Goal: Task Accomplishment & Management: Manage account settings

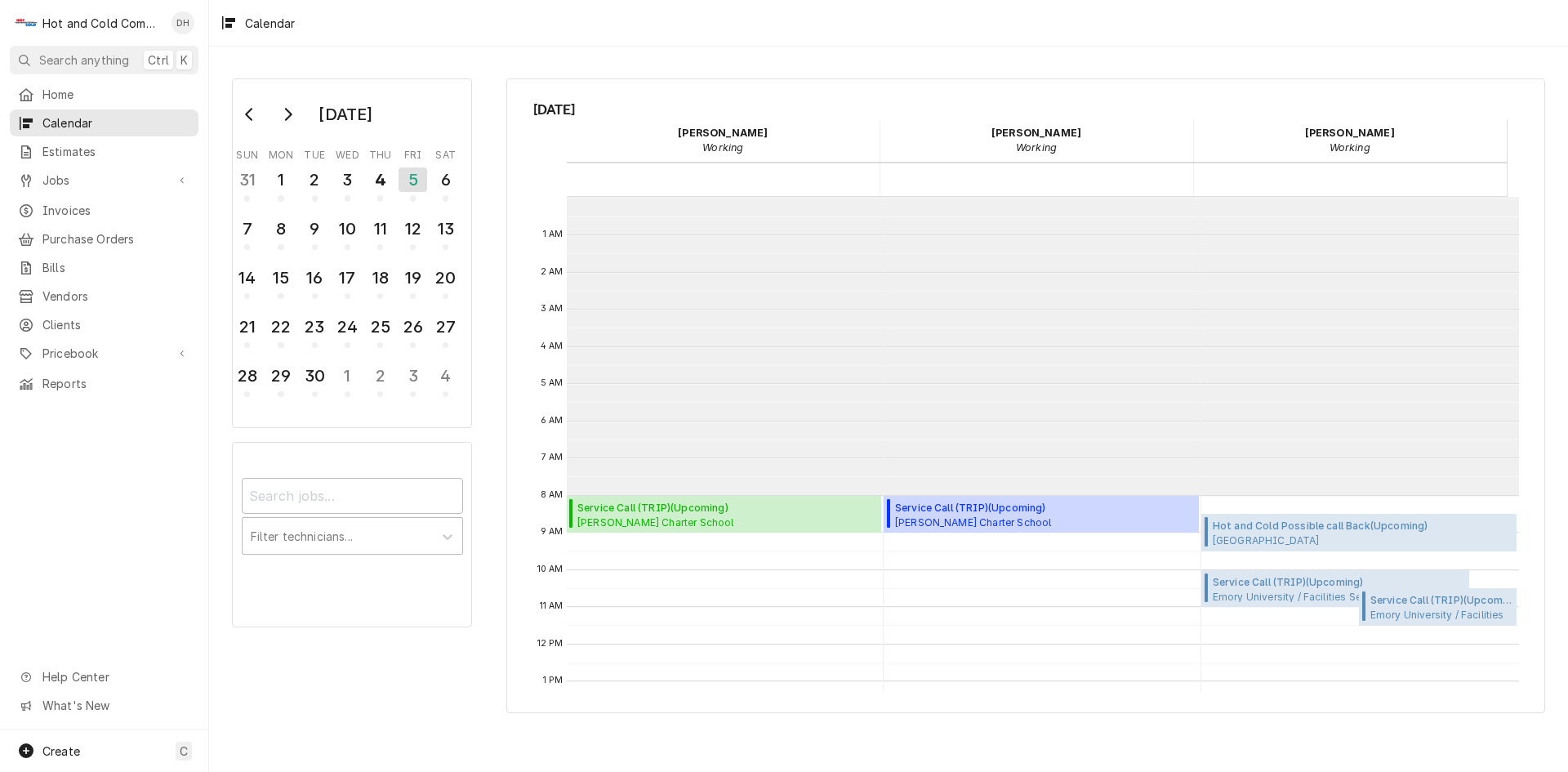
scroll to position [298, 0]
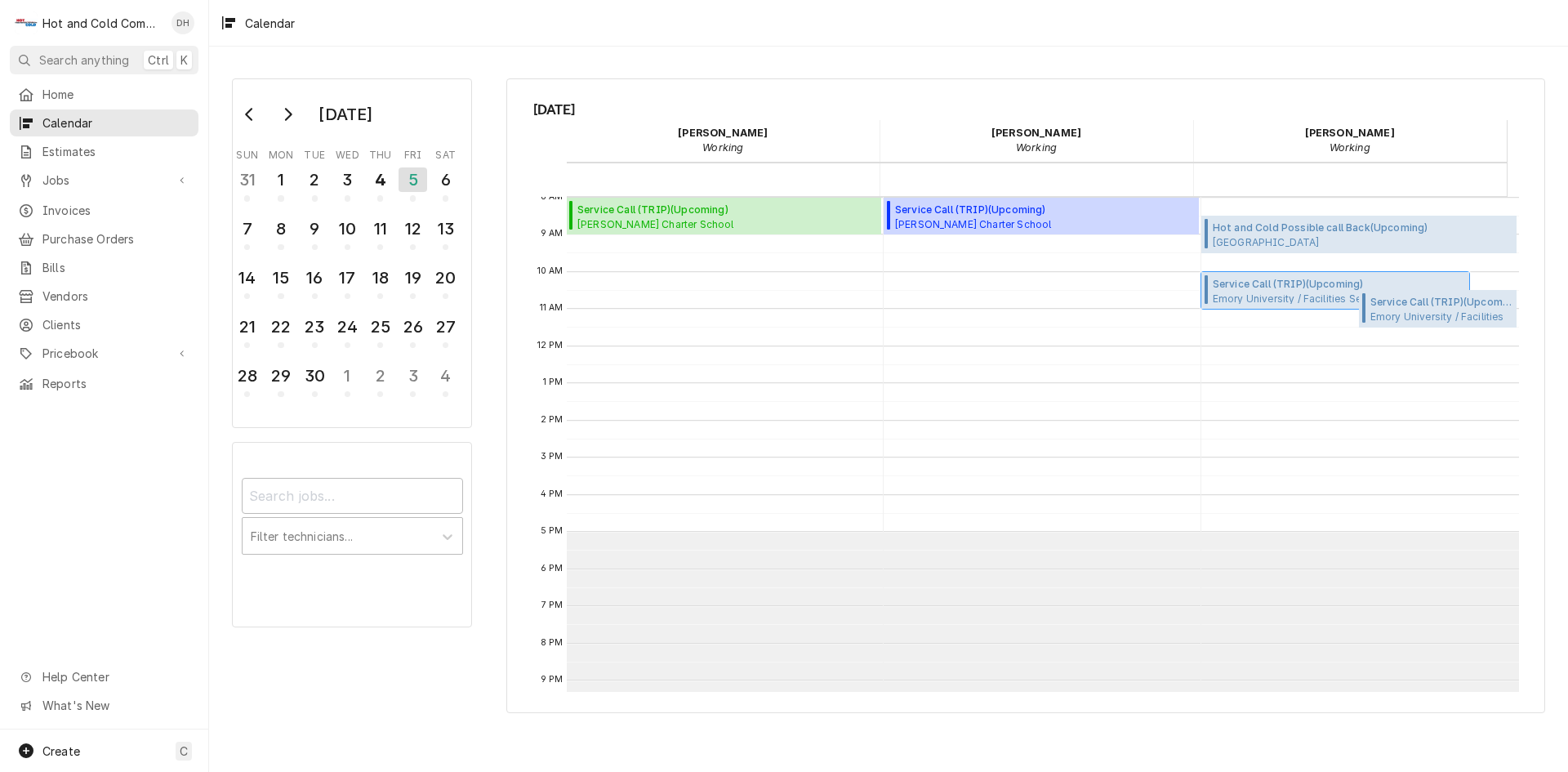
click at [1273, 293] on span "Emory University / Facilities Services Frat 14 / Fratn 14 Fraternity Row, Atlan…" at bounding box center [1302, 298] width 178 height 13
click at [1397, 313] on span "Emory University / Facilities Services Harris Hall / 1340 Clifton Rd N E, Atlan…" at bounding box center [1442, 316] width 143 height 13
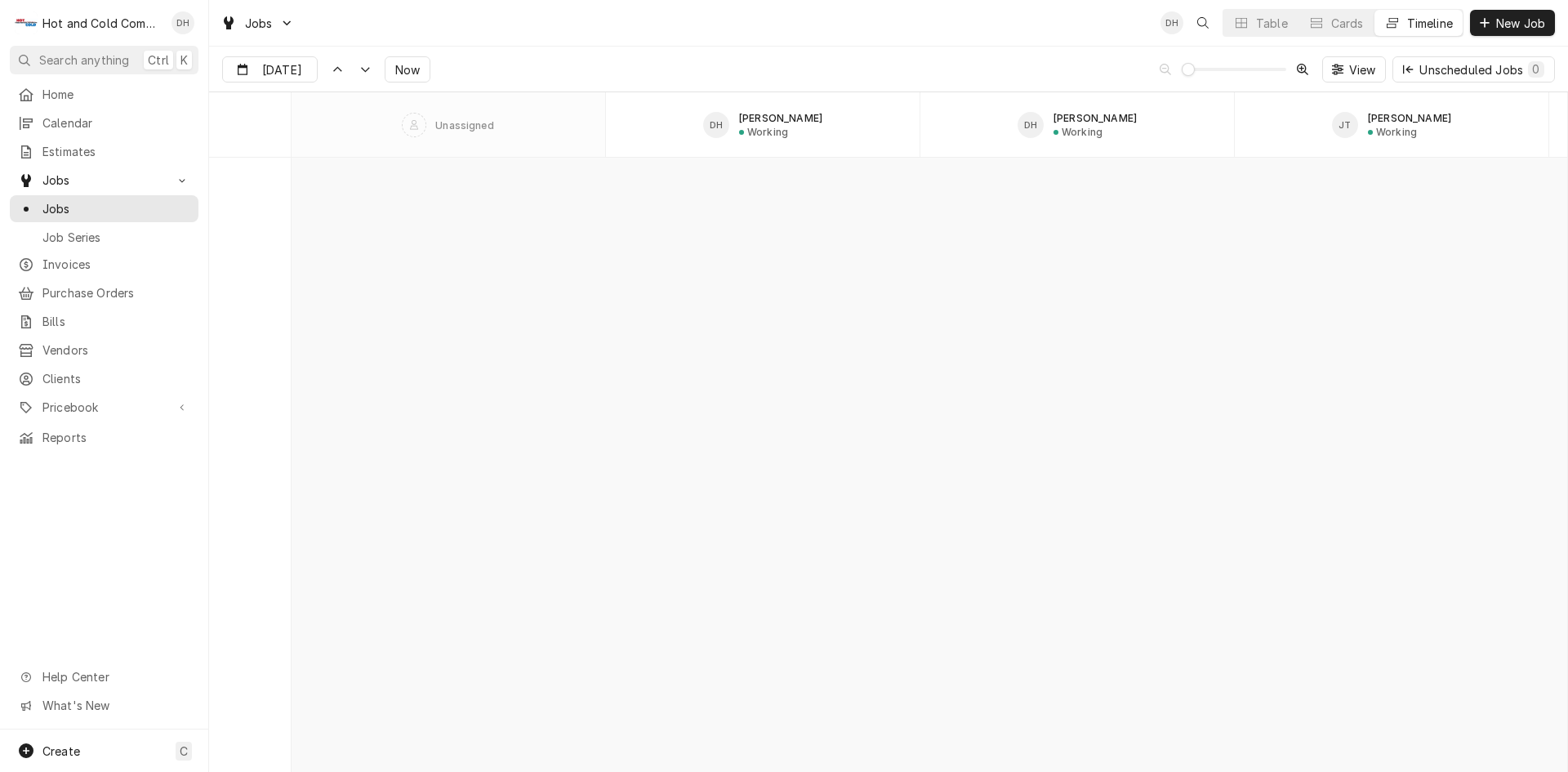
scroll to position [13064, 0]
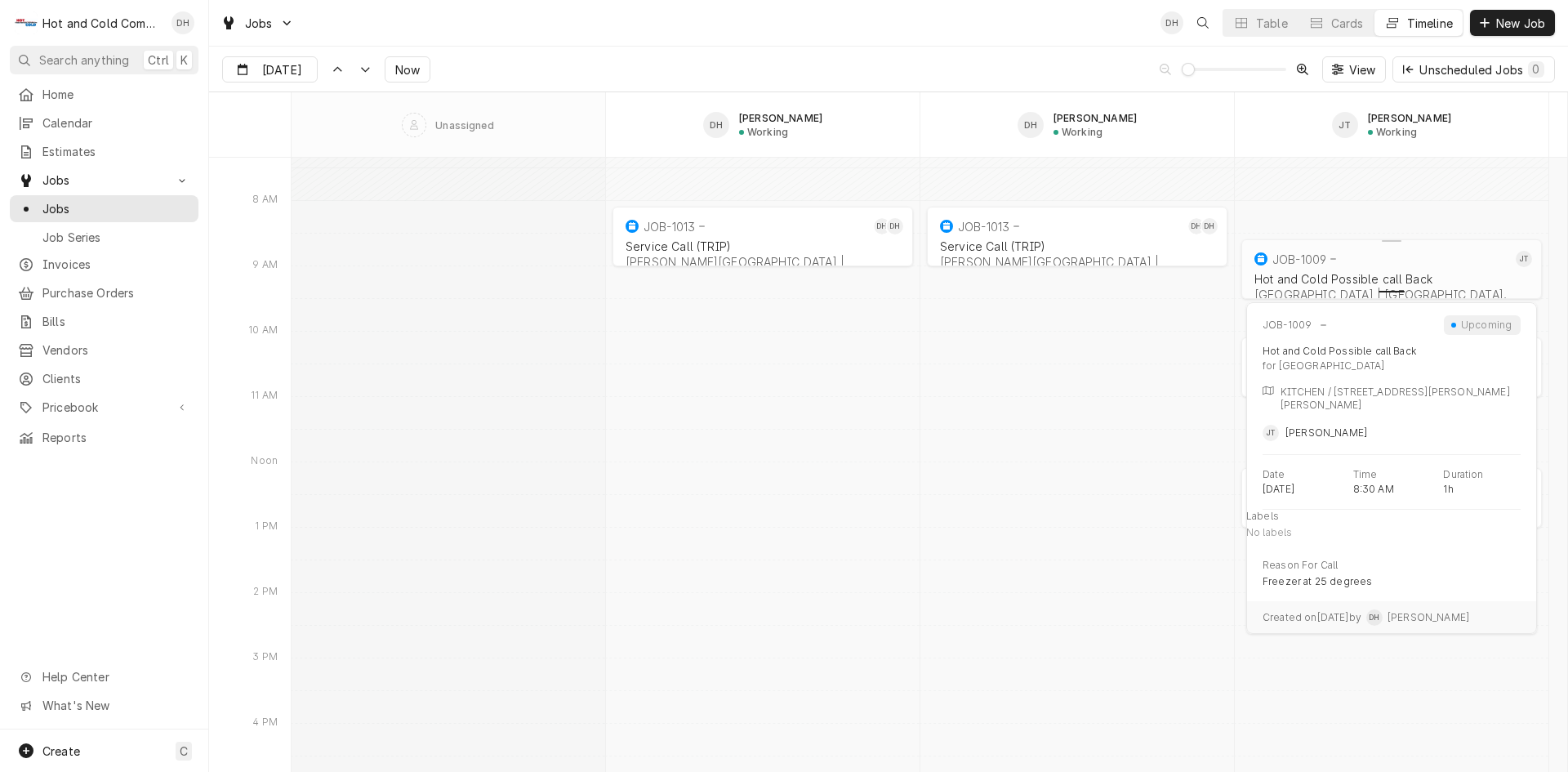
click at [1369, 284] on div "Dynamic Content Wrapper" at bounding box center [1391, 289] width 307 height 19
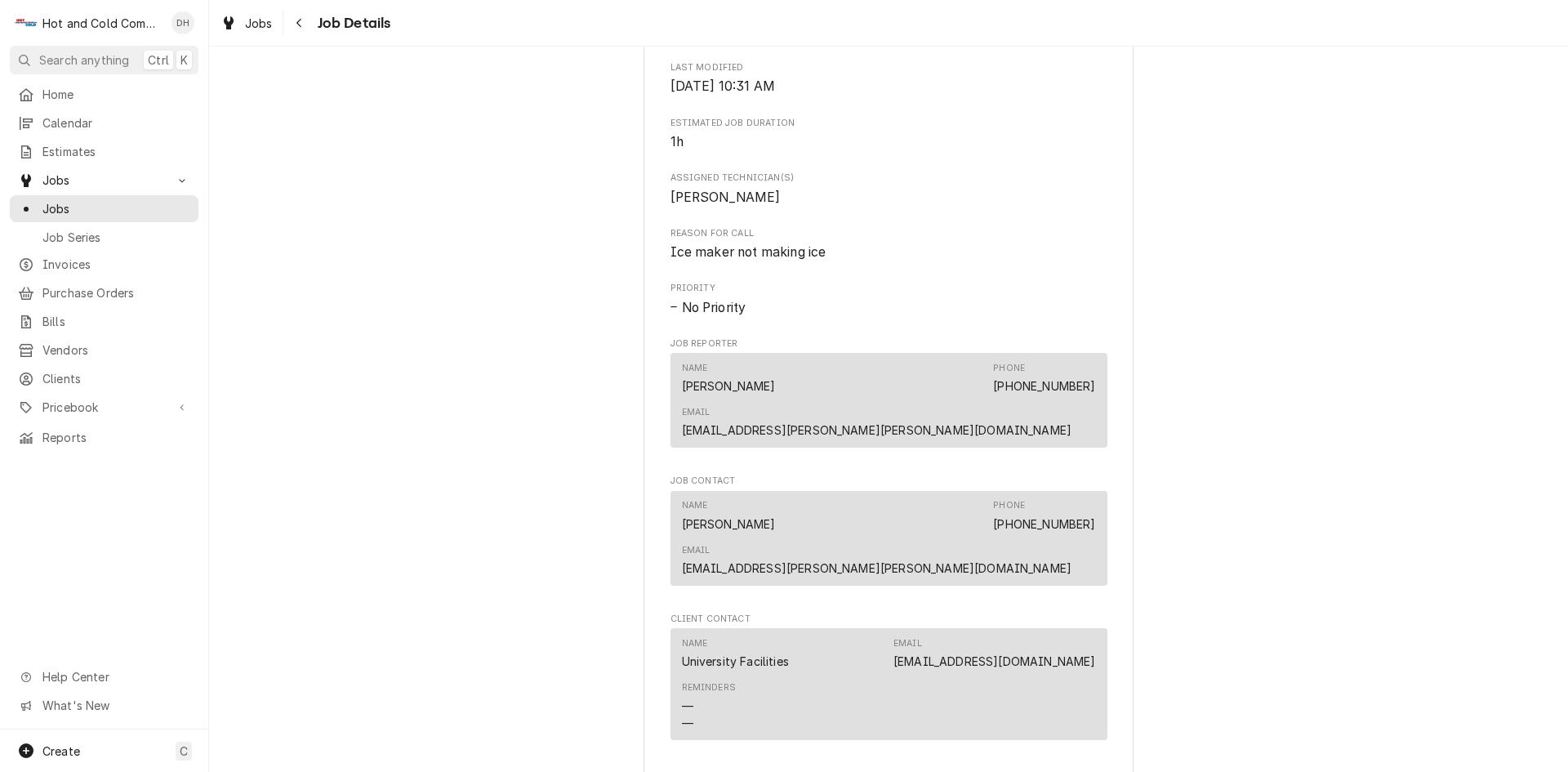
scroll to position [891, 0]
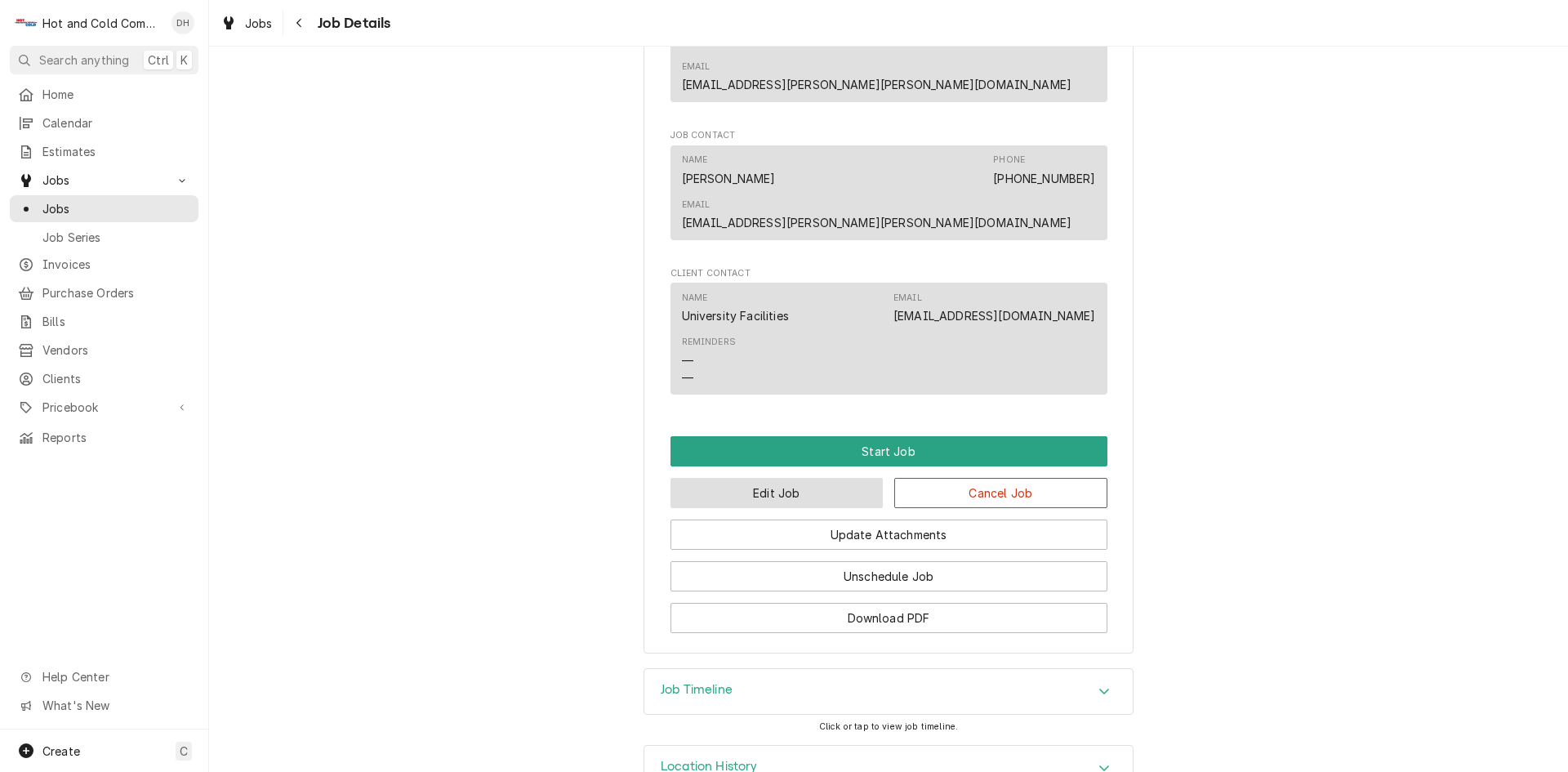
click at [795, 478] on button "Edit Job" at bounding box center [777, 493] width 213 height 30
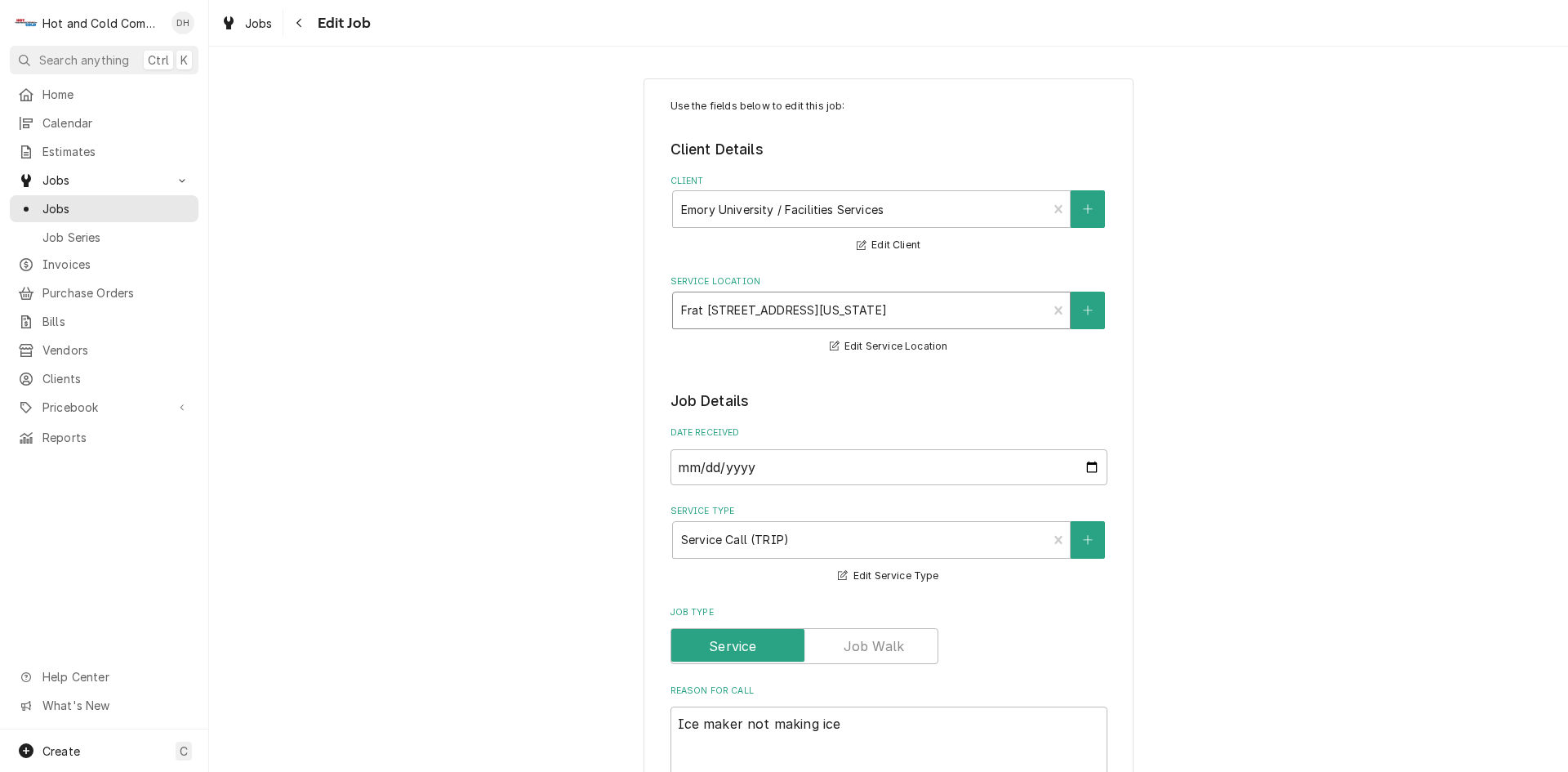
scroll to position [272, 0]
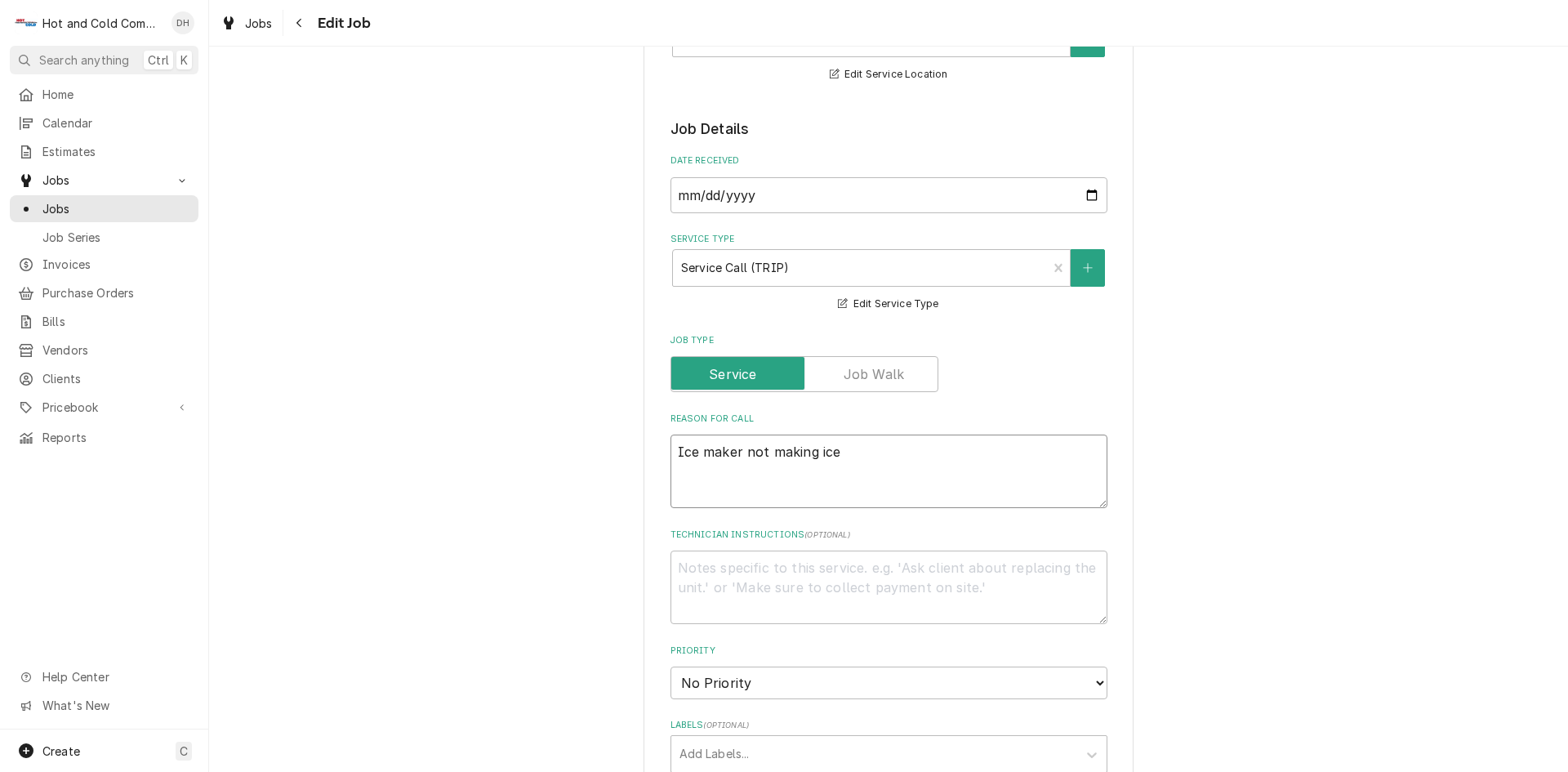
click at [674, 440] on textarea "Ice maker not making ice" at bounding box center [889, 472] width 437 height 74
type textarea "x"
type textarea "Ice maker not making ice"
type textarea "x"
type textarea "Ice maker not making ice"
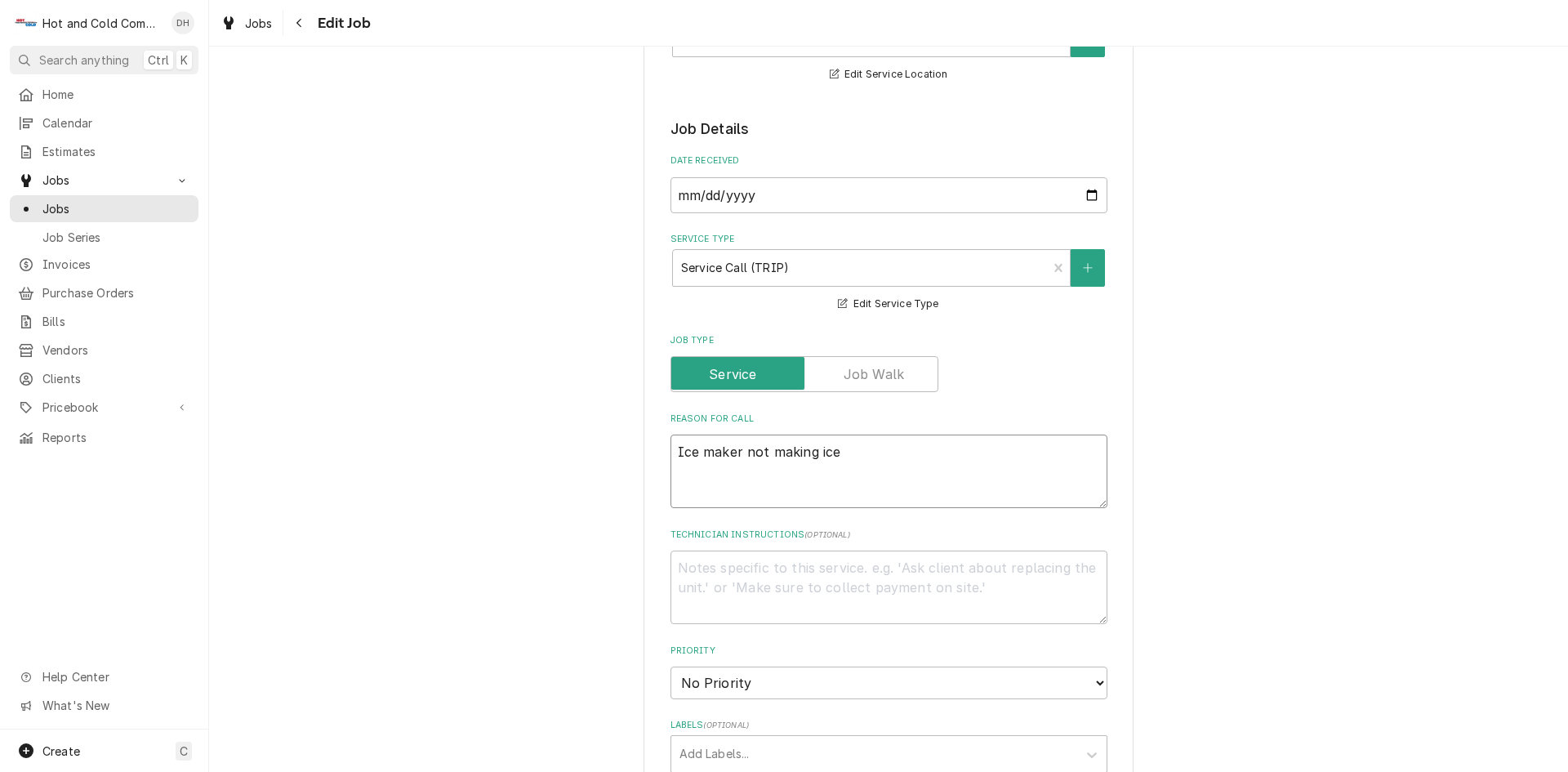
type textarea "x"
type textarea "W Ice maker not making ice"
type textarea "x"
type textarea "WO Ice maker not making ice"
type textarea "x"
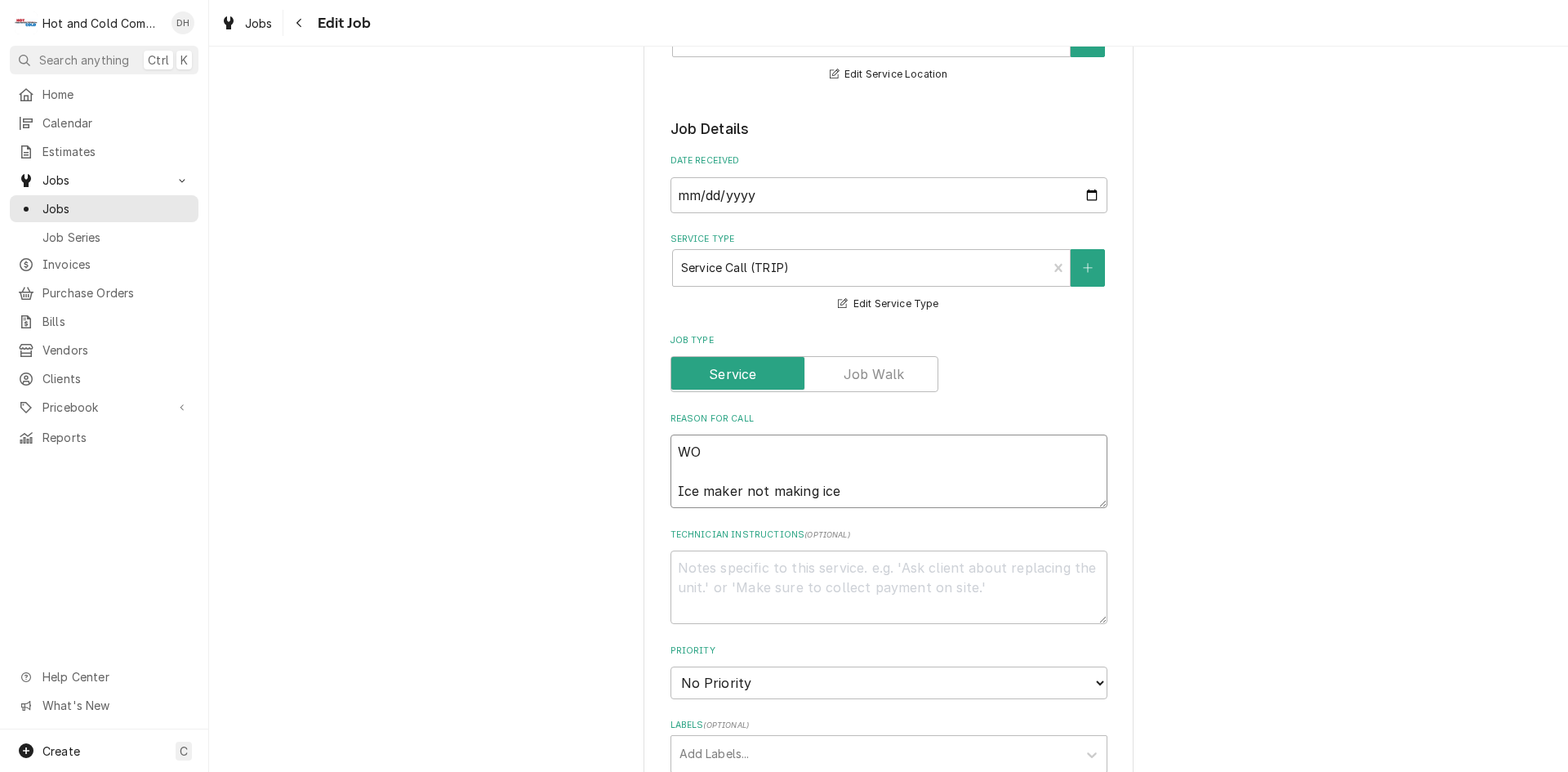
type textarea "WO# Ice maker not making ice"
type textarea "x"
type textarea "WO# Ice maker not making ice"
type textarea "x"
type textarea "WO# 2 Ice maker not making ice"
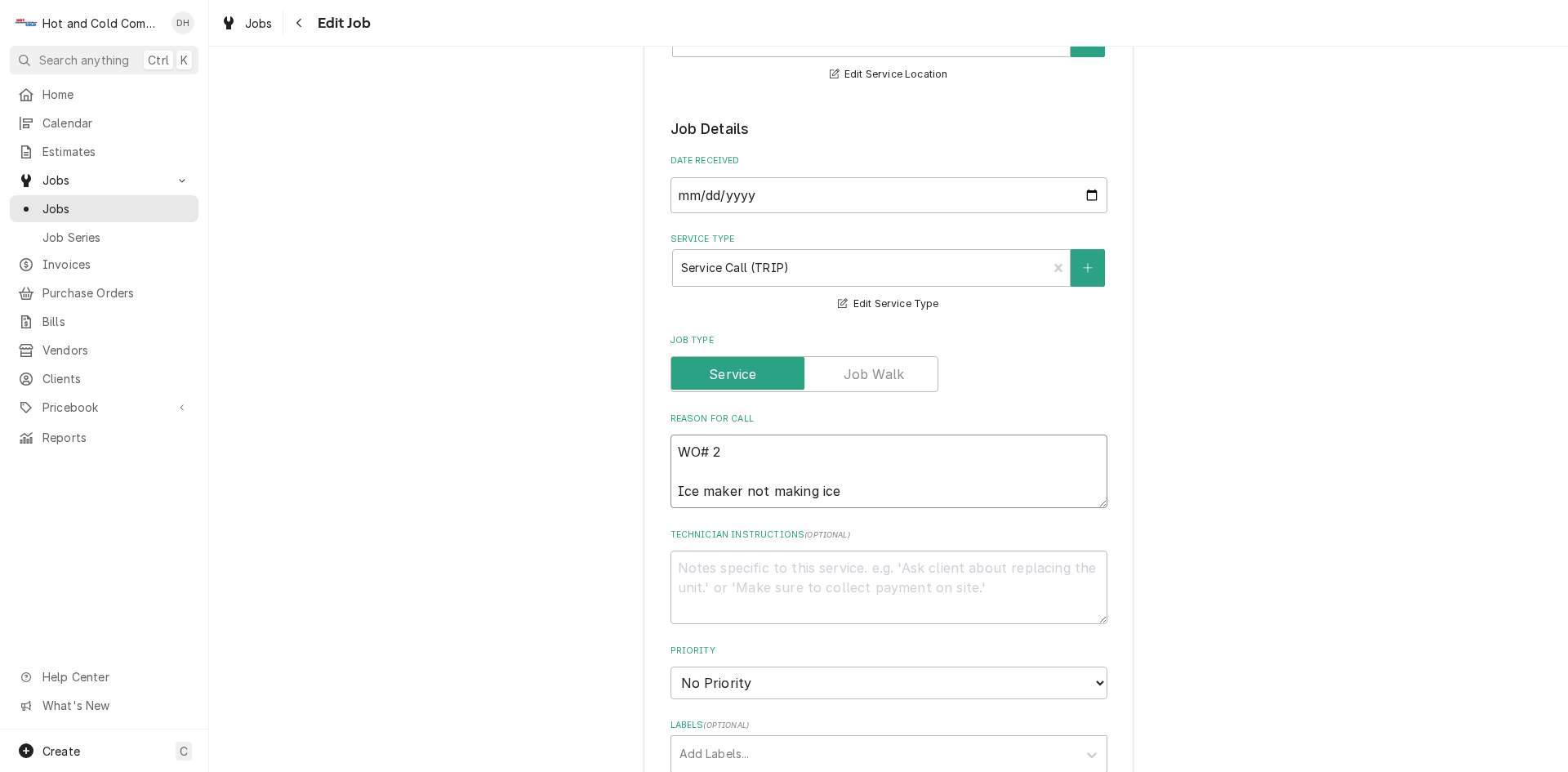
type textarea "x"
type textarea "WO# 20 Ice maker not making ice"
type textarea "x"
type textarea "WO# 202 Ice maker not making ice"
type textarea "x"
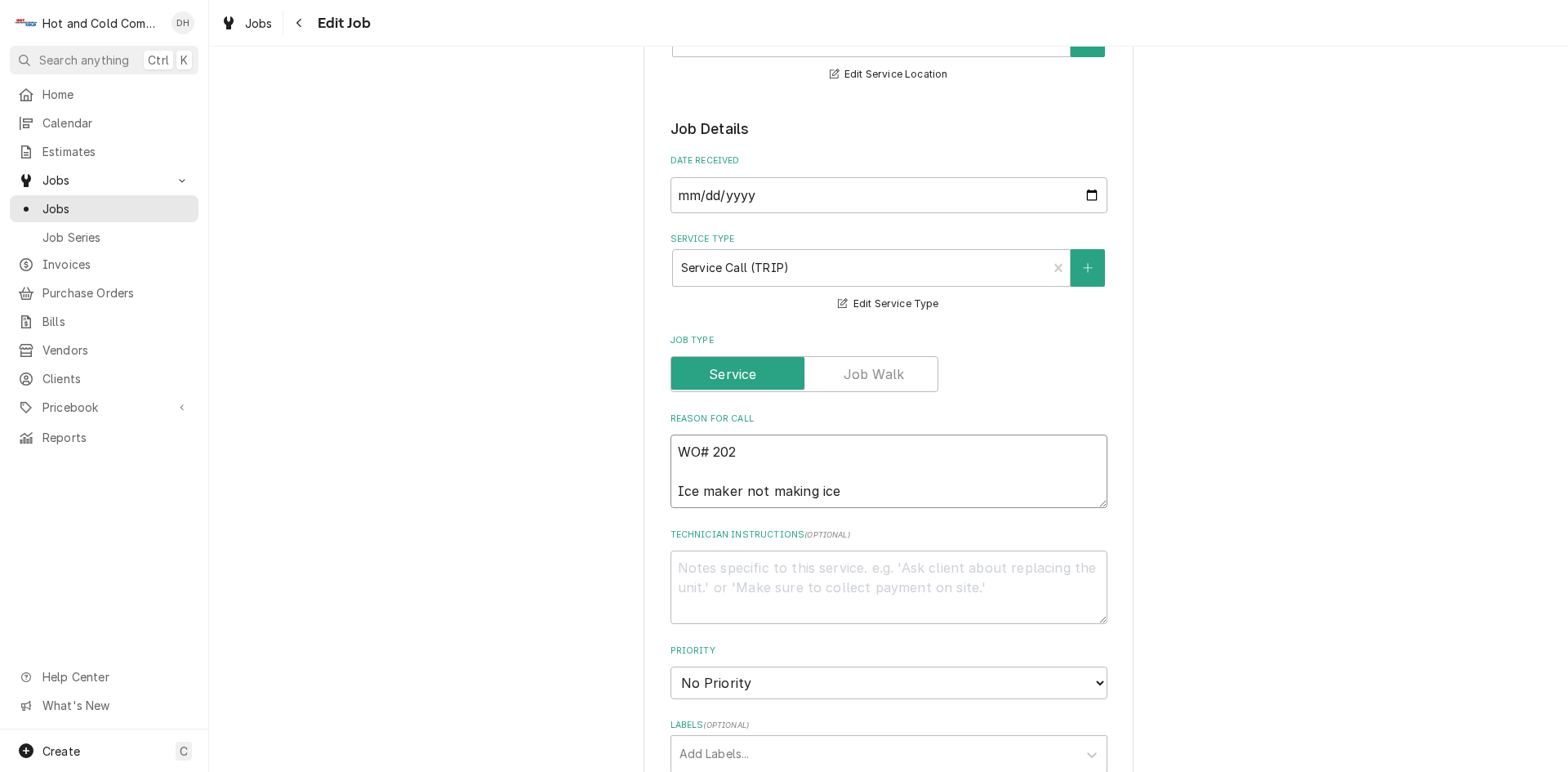
type textarea "WO# 2025 Ice maker not making ice"
type textarea "x"
type textarea "WO# 20251 Ice maker not making ice"
type textarea "x"
type textarea "WO# 202513 Ice maker not making ice"
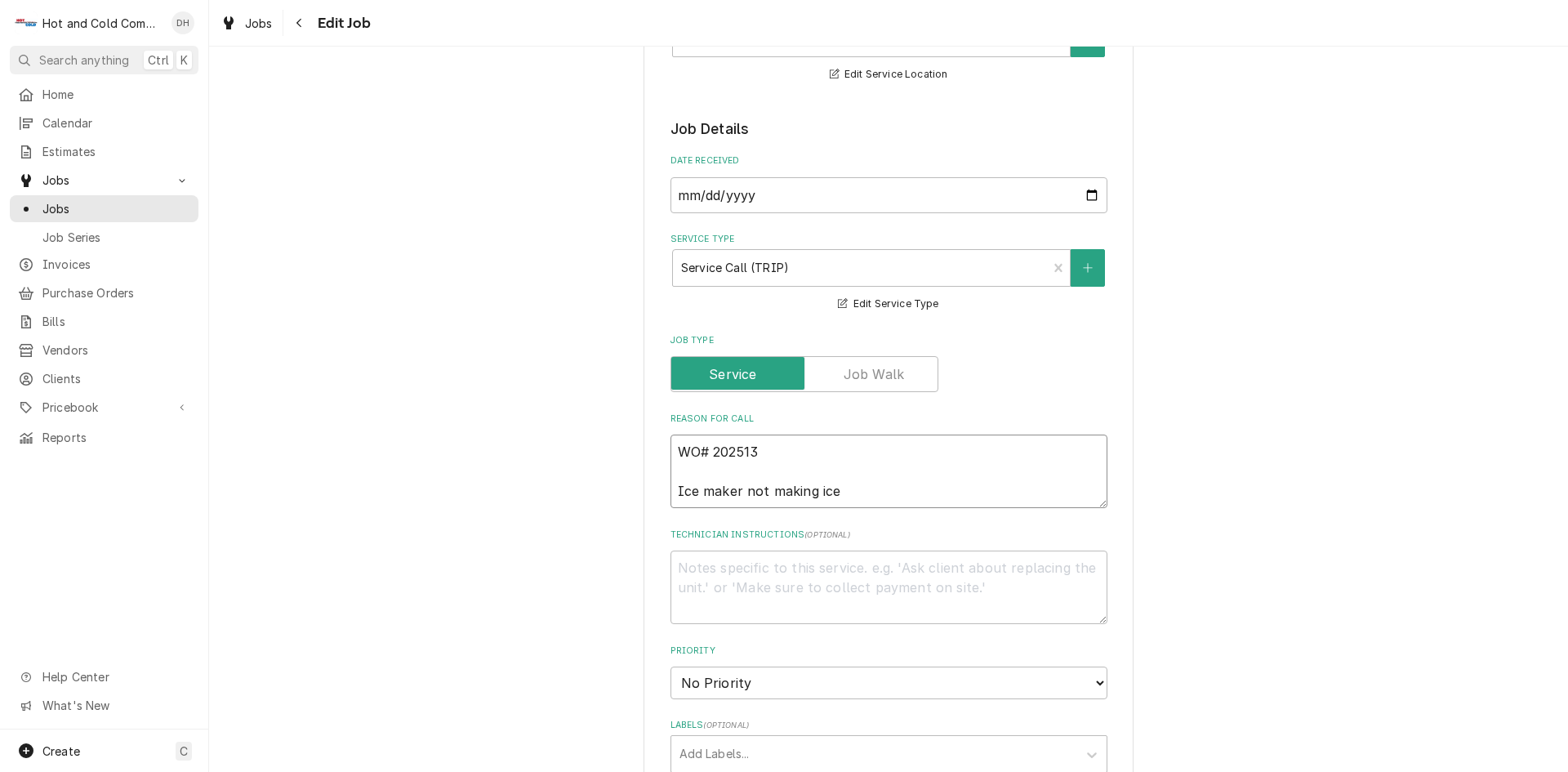
type textarea "x"
type textarea "WO# 2025136 Ice maker not making ice"
type textarea "x"
type textarea "WO# 20251365 Ice maker not making ice"
type textarea "x"
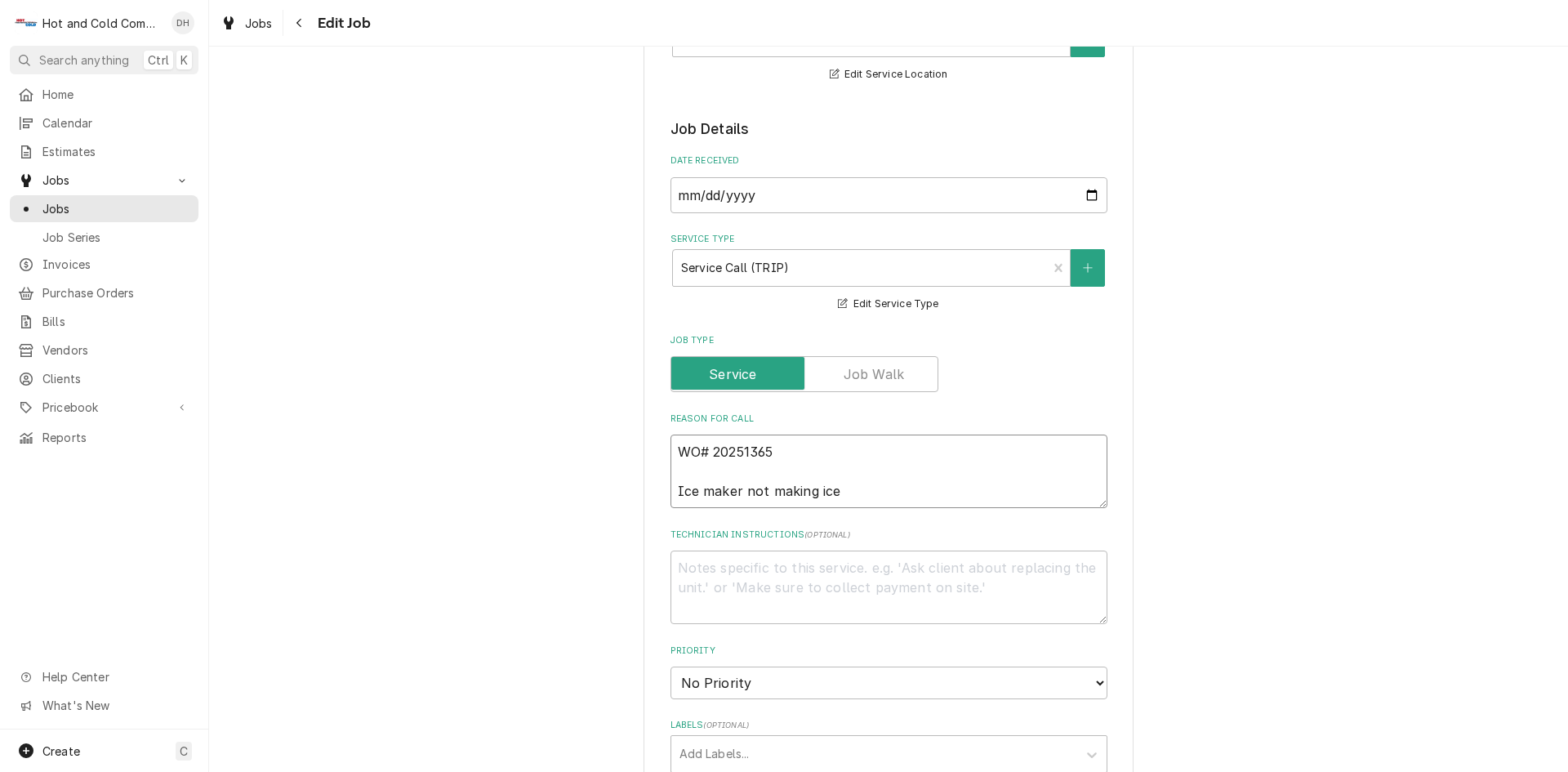
type textarea "WO# 202513652 Ice maker not making ice"
type textarea "x"
type textarea "WO# 2025136527 Ice maker not making ice"
type textarea "x"
type textarea "WO# 20251365274 Ice maker not making ice"
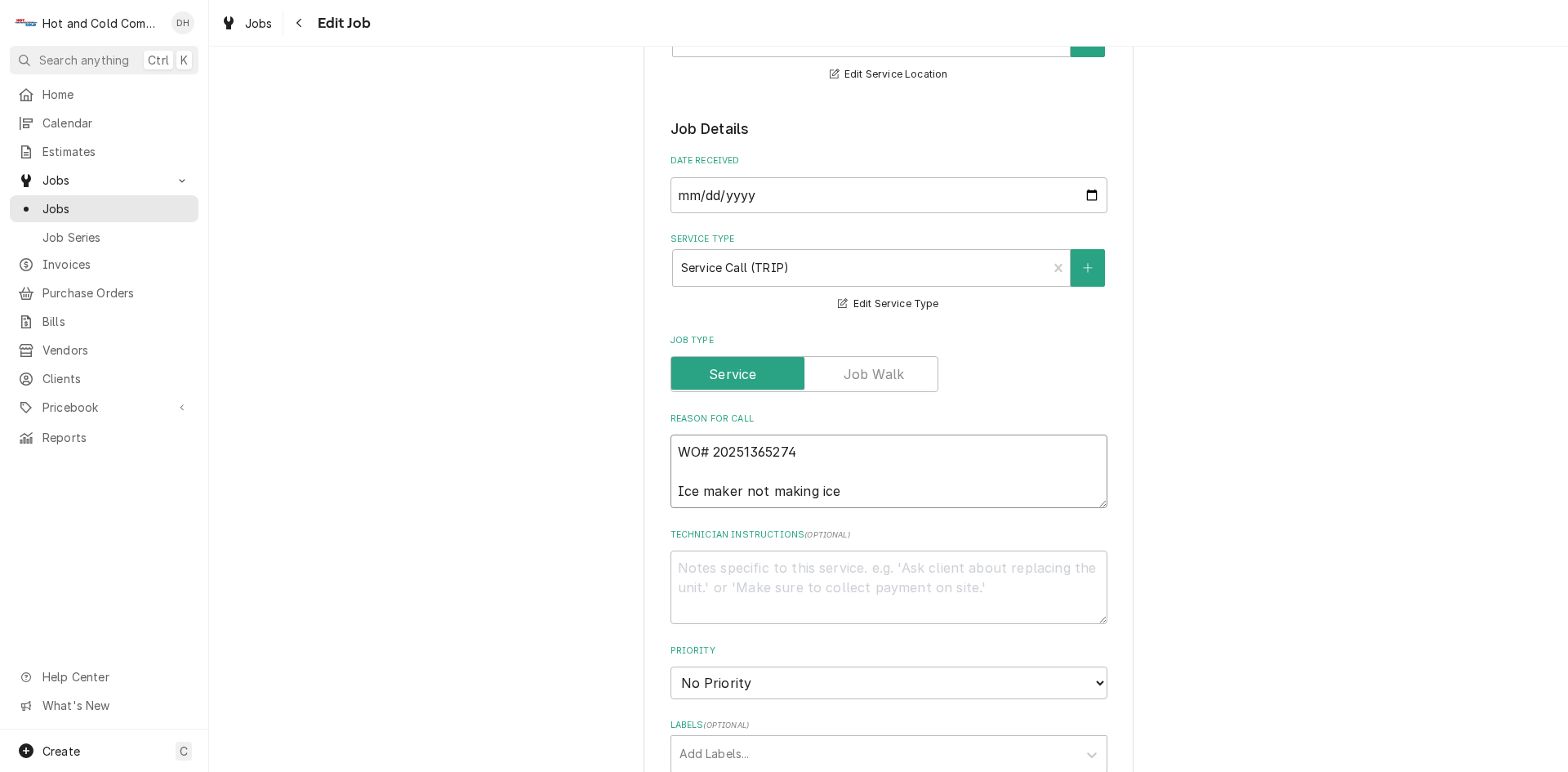
type textarea "x"
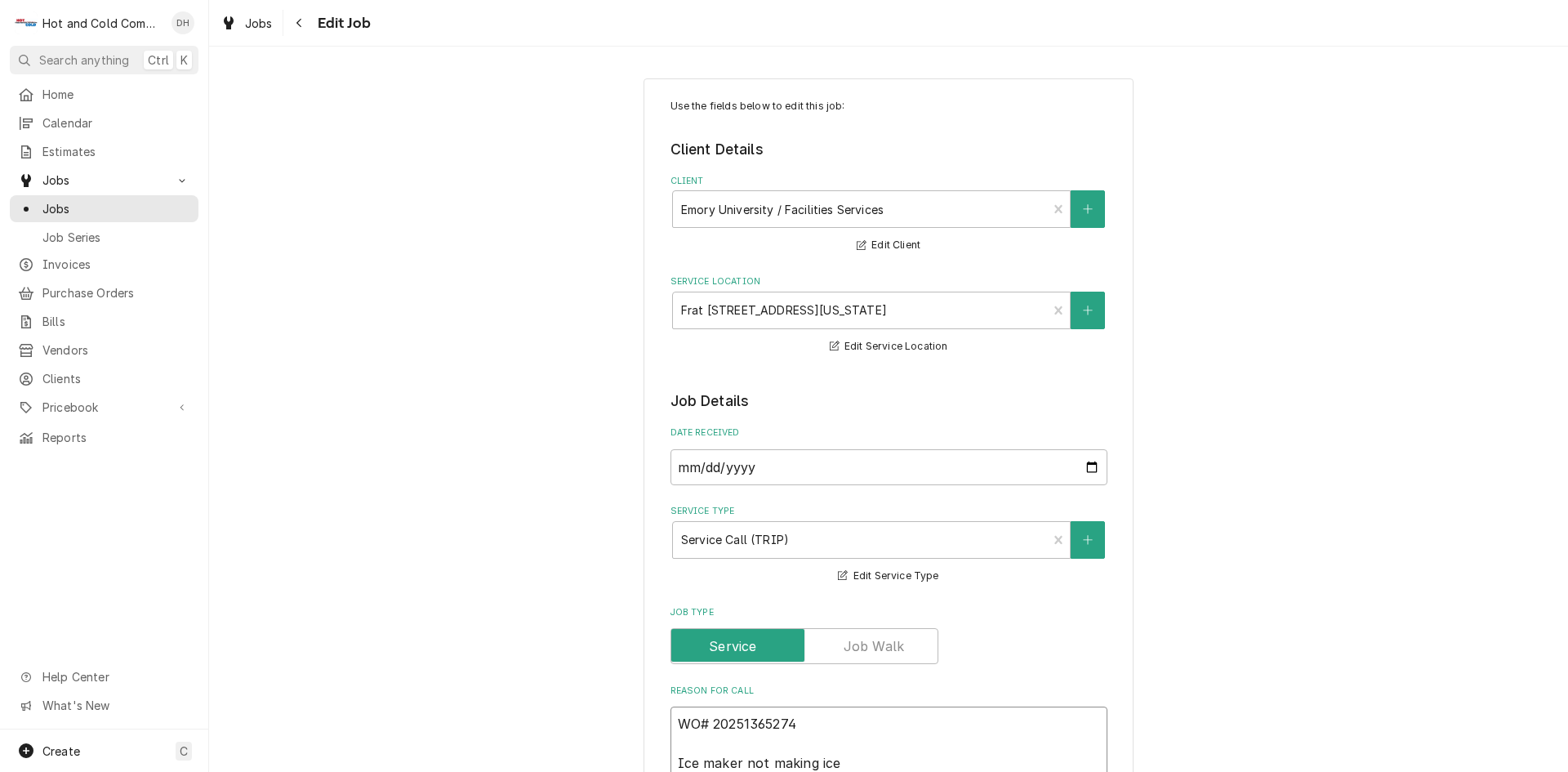
scroll to position [935, 0]
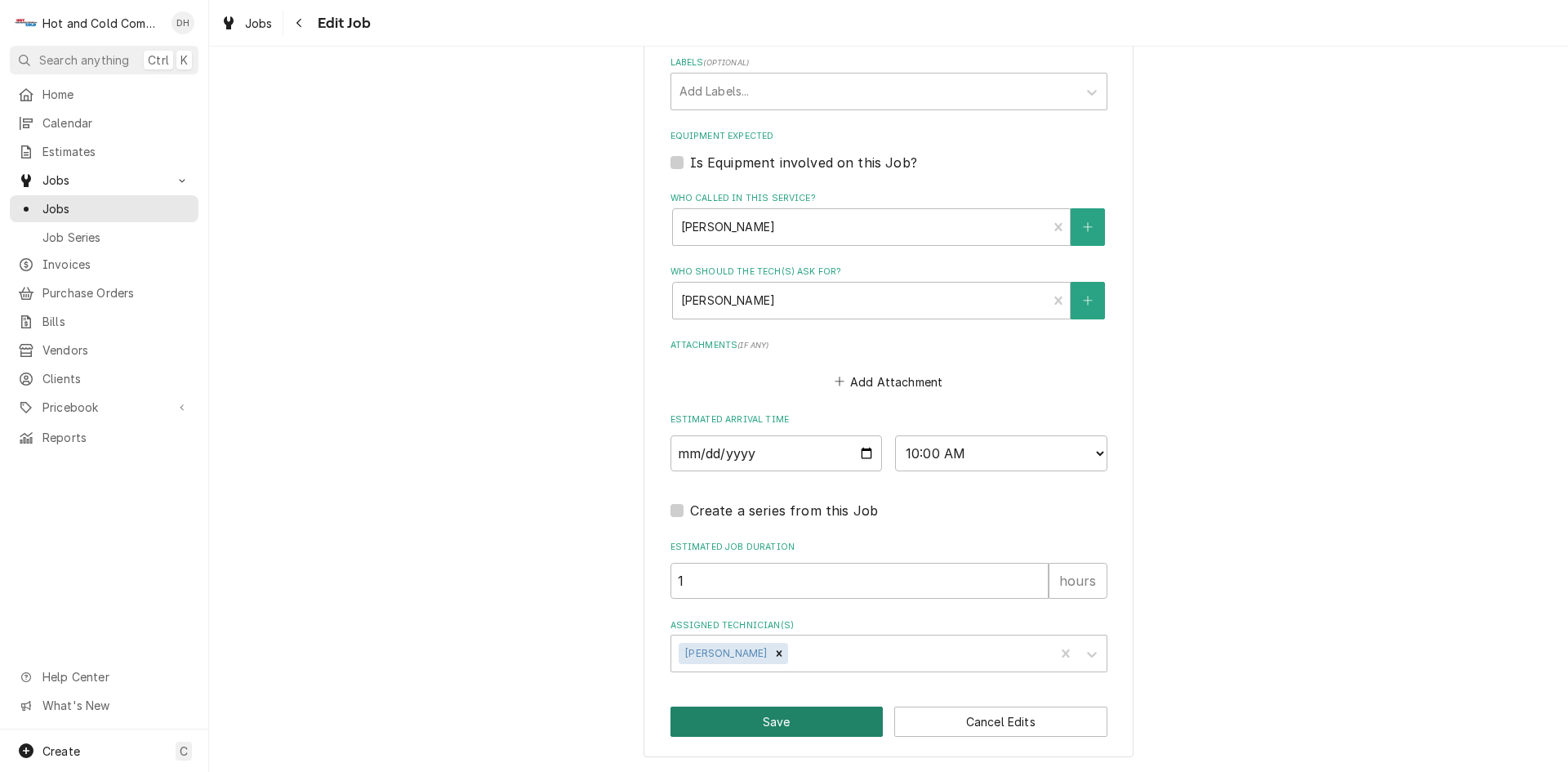
type textarea "WO# 20251365274 Ice maker not making ice"
drag, startPoint x: 802, startPoint y: 719, endPoint x: 1141, endPoint y: 460, distance: 426.6
click at [802, 718] on button "Save" at bounding box center [777, 722] width 213 height 30
type textarea "x"
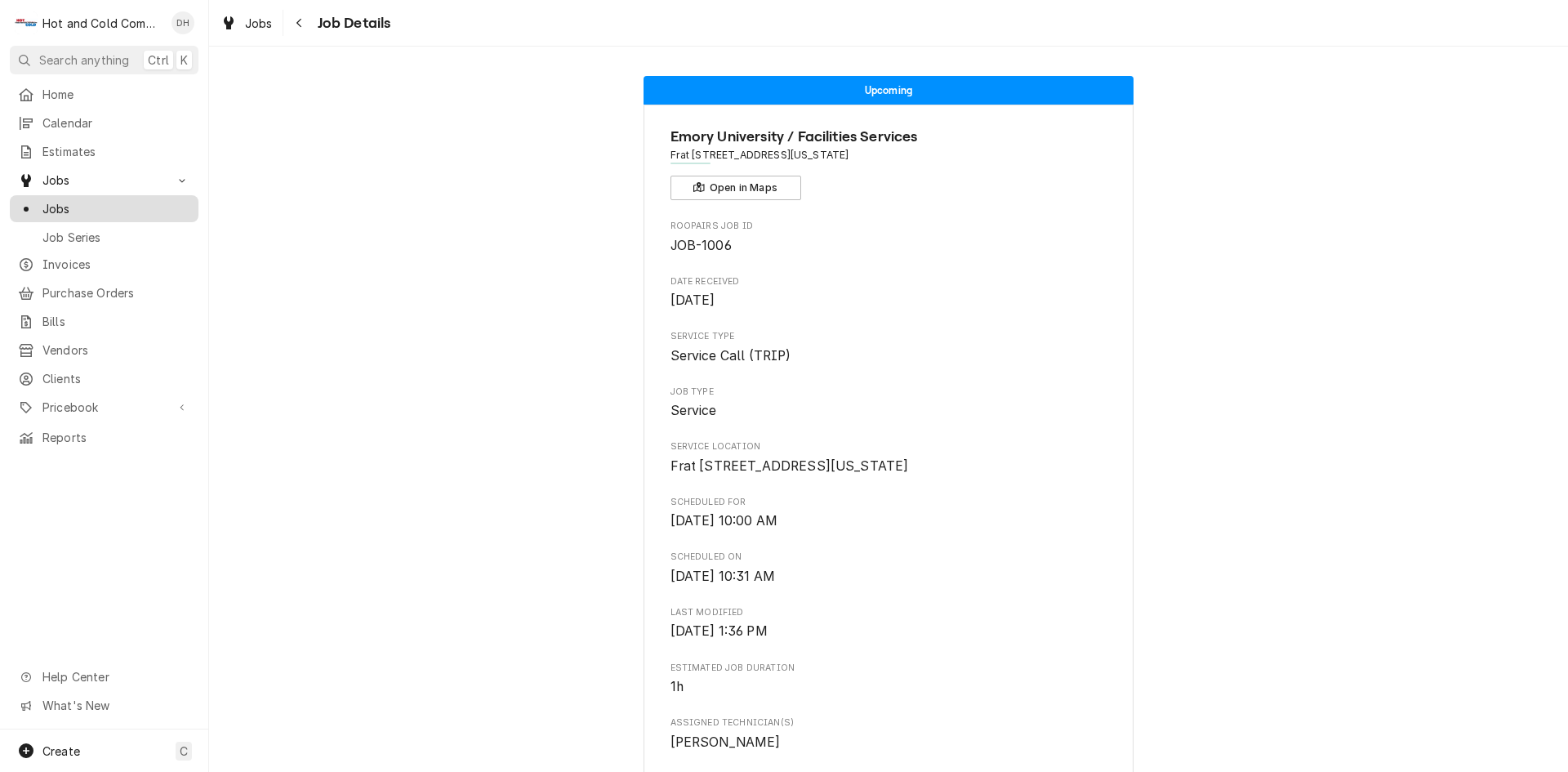
click at [46, 206] on span "Jobs" at bounding box center [116, 208] width 148 height 17
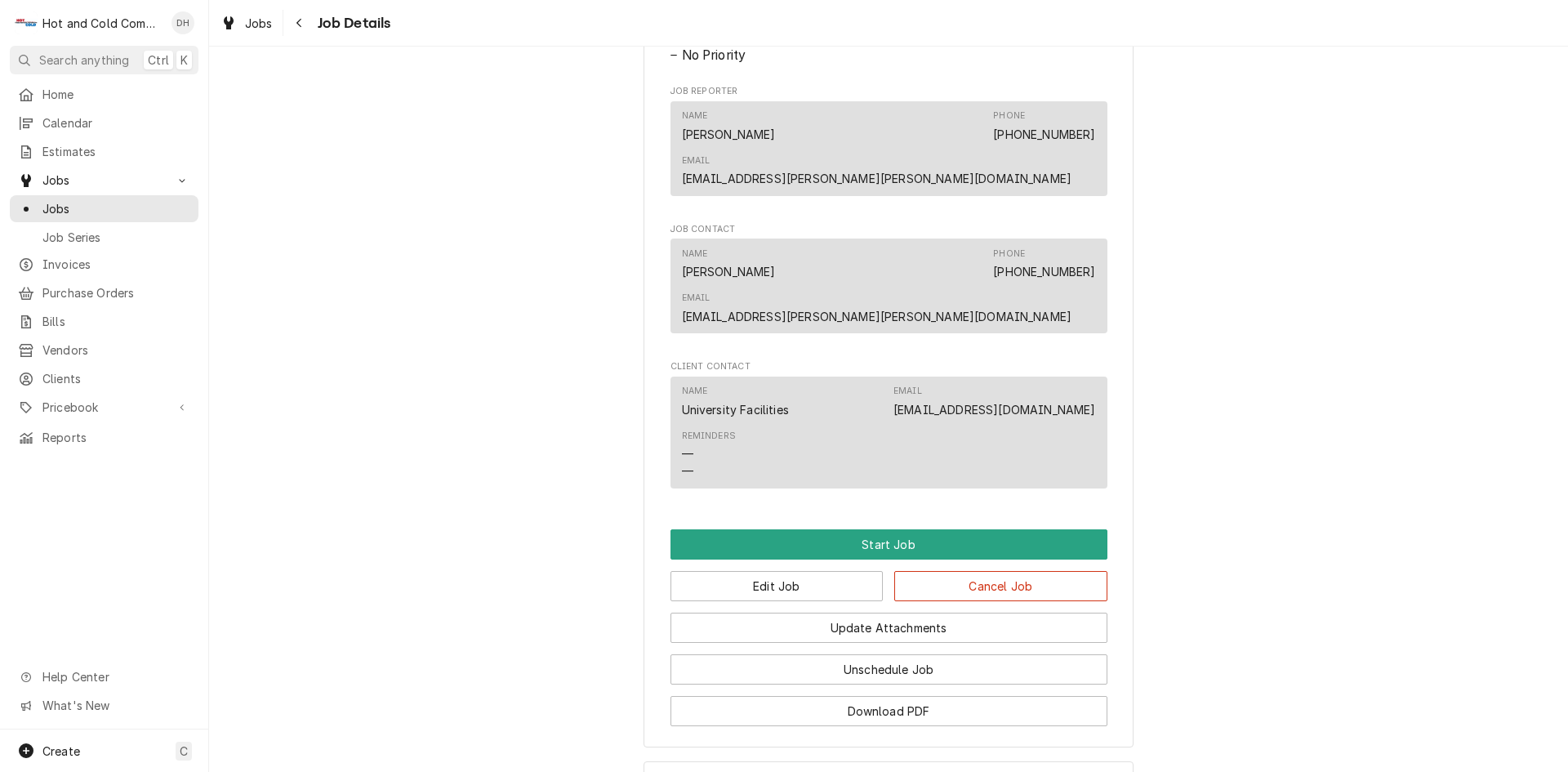
scroll to position [817, 0]
click at [810, 570] on button "Edit Job" at bounding box center [777, 585] width 213 height 30
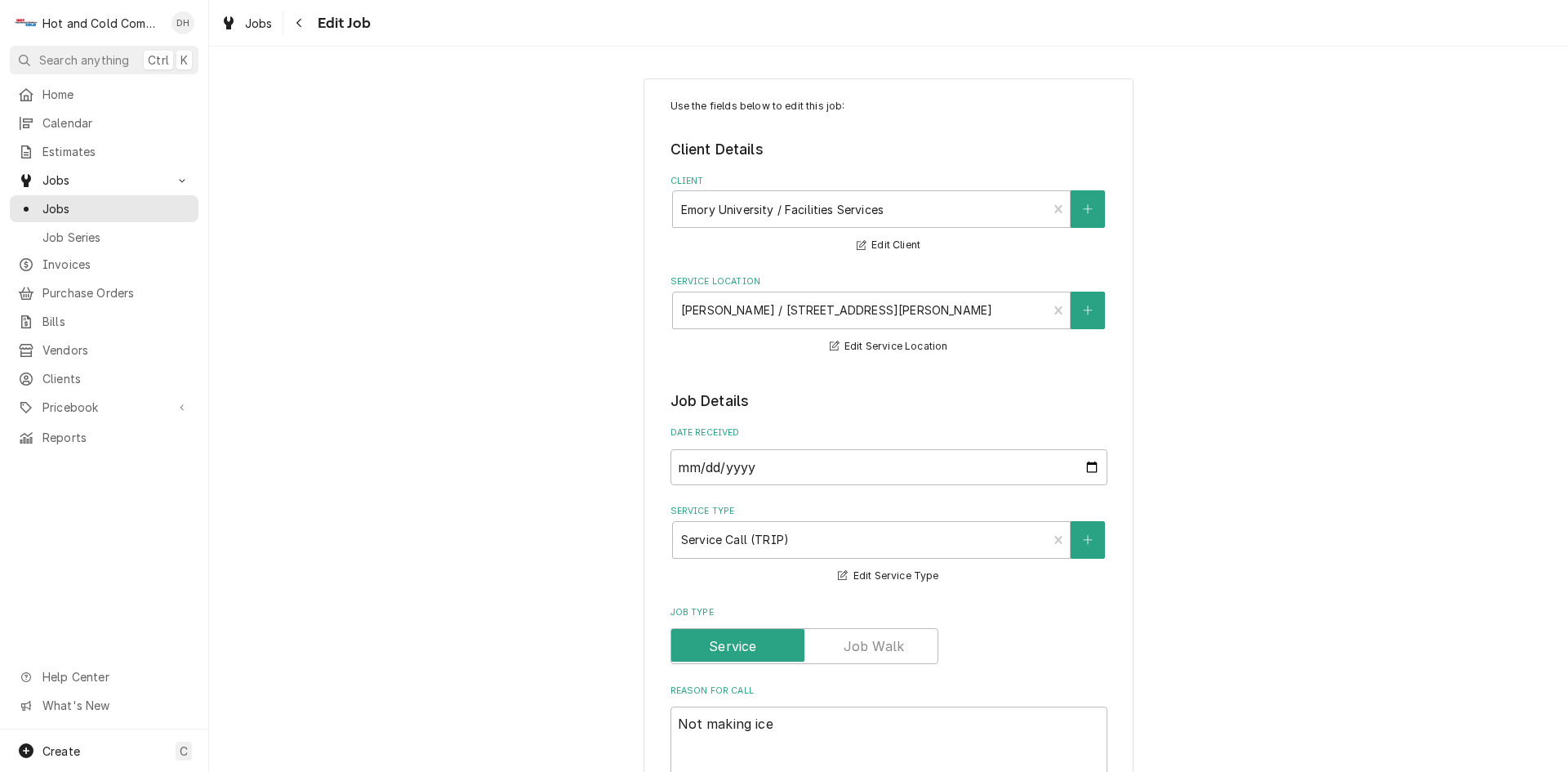
scroll to position [272, 0]
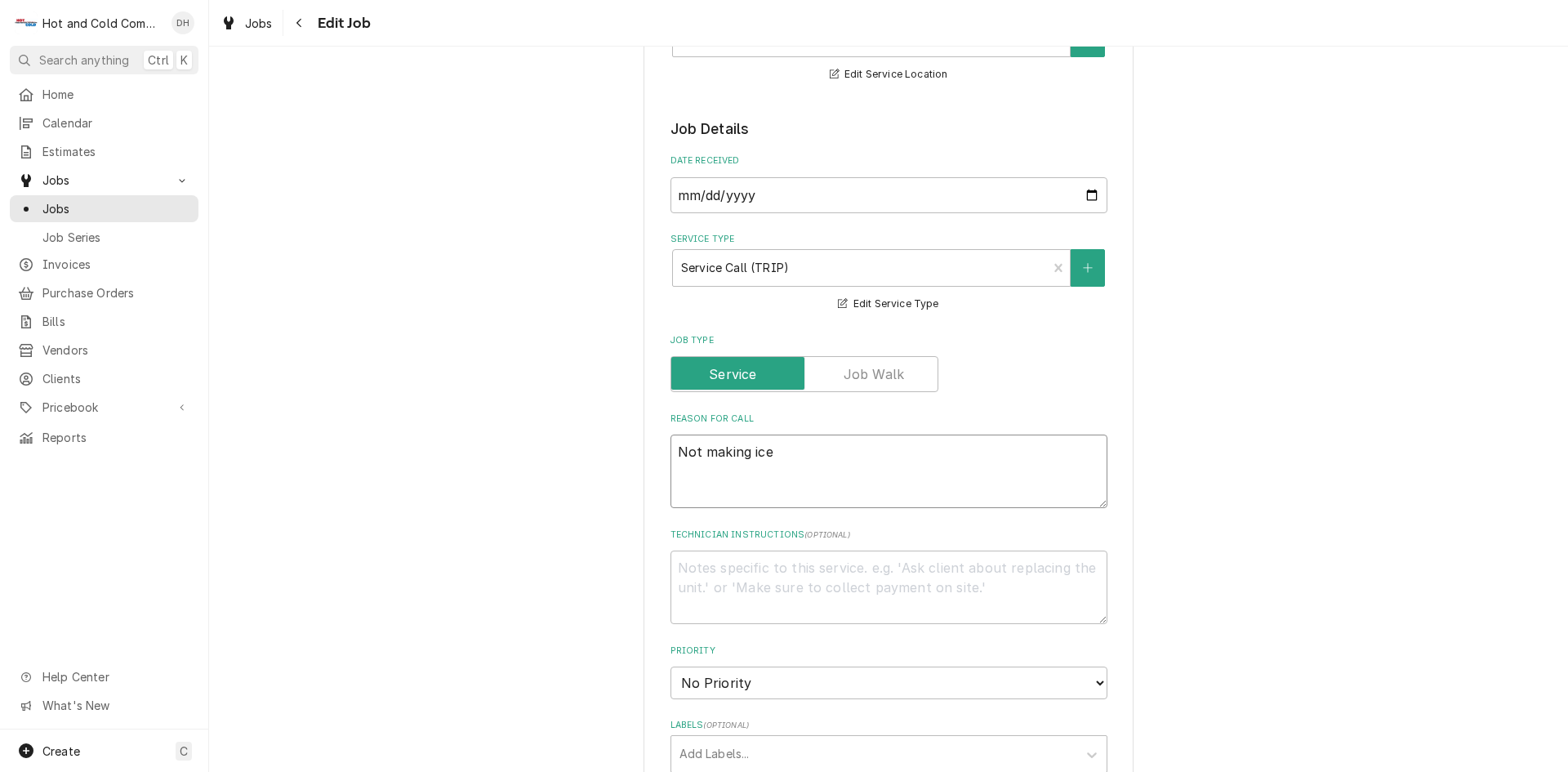
click at [675, 445] on textarea "Not making ice" at bounding box center [889, 472] width 437 height 74
type textarea "x"
type textarea "Not making ice"
type textarea "x"
type textarea "Not making ice"
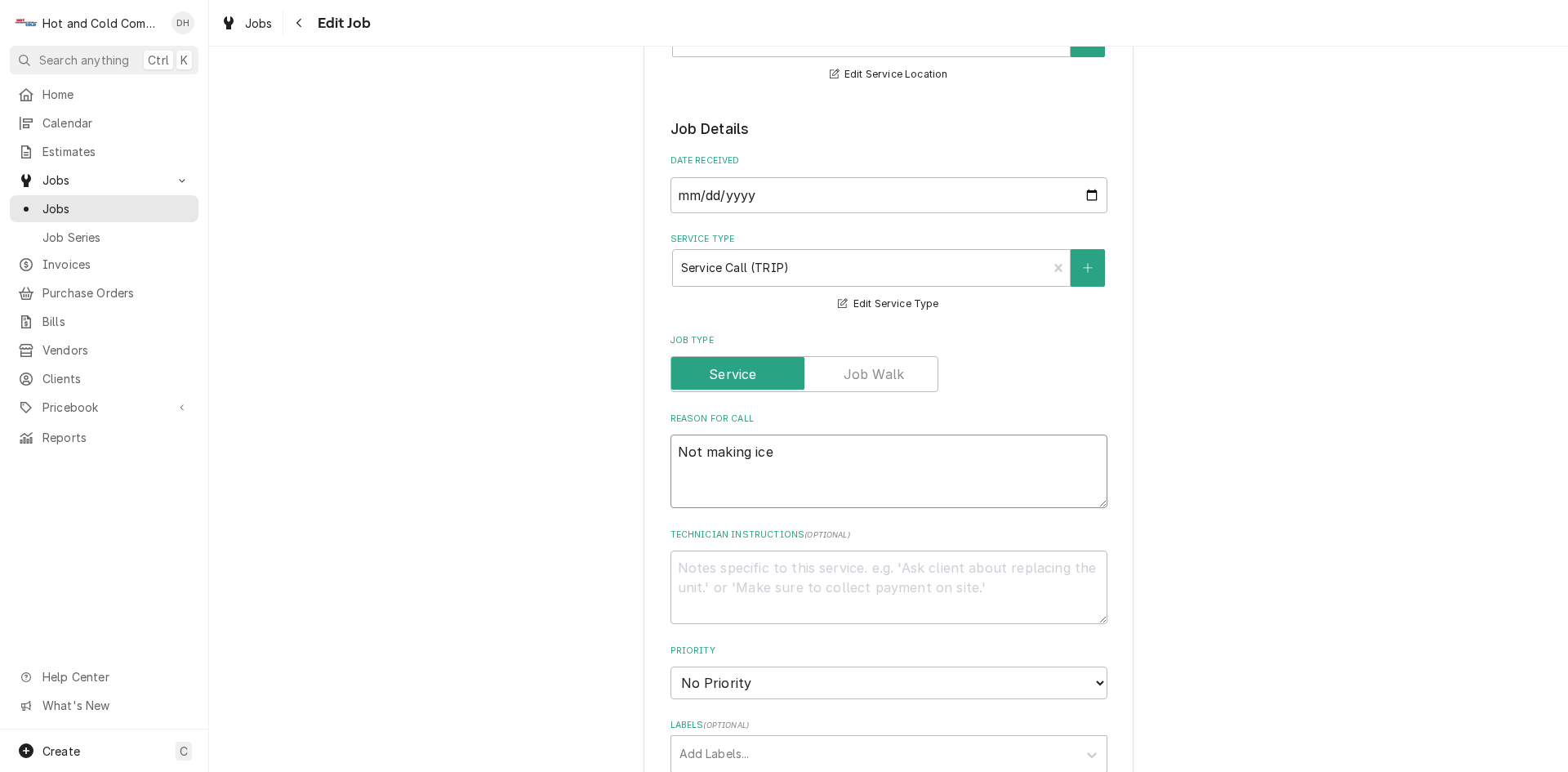
type textarea "x"
type textarea "W Not making ice"
type textarea "x"
type textarea "WO Not making ice"
type textarea "x"
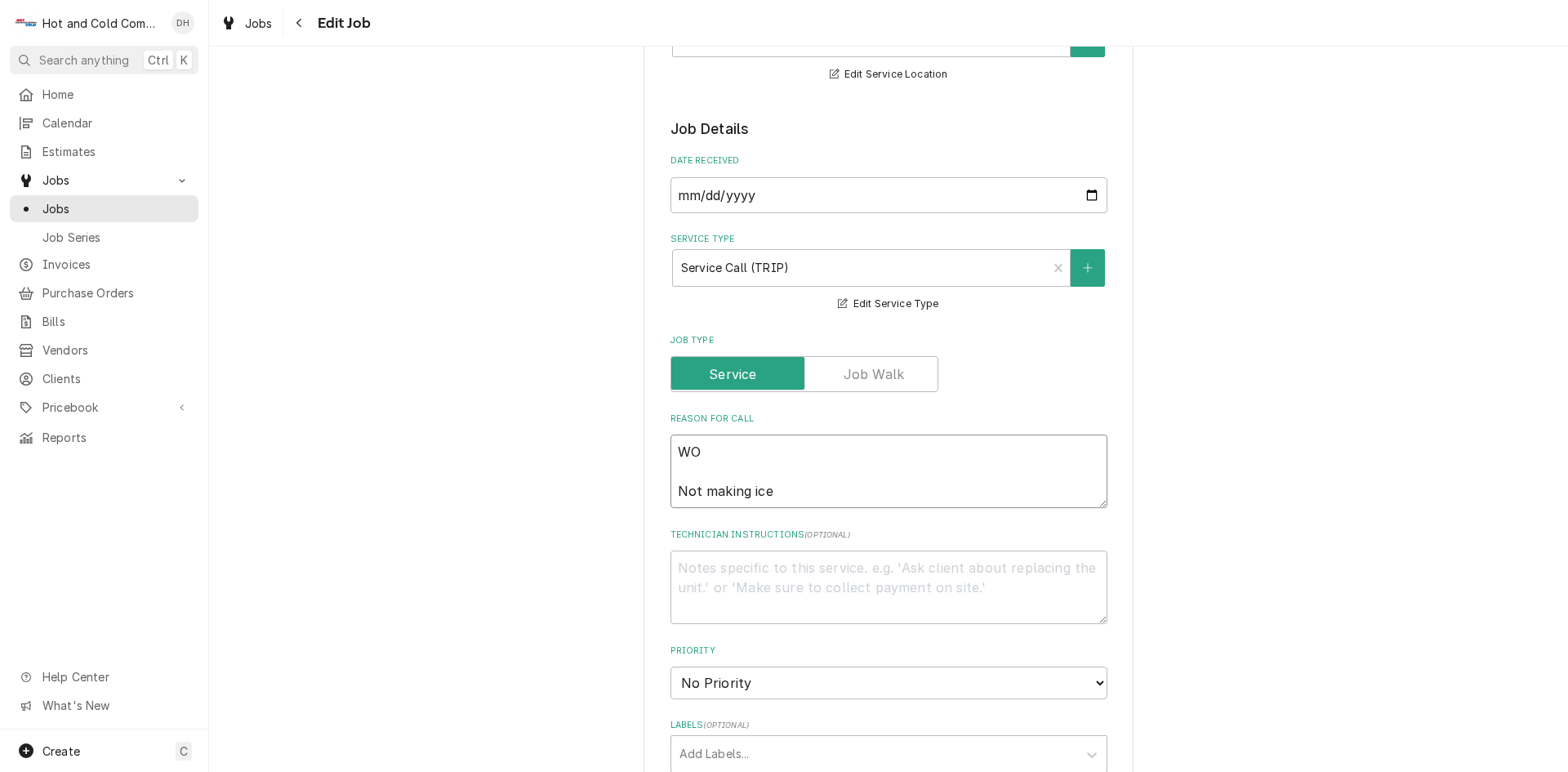
type textarea "WO# Not making ice"
type textarea "x"
type textarea "WO# Not making ice"
type textarea "x"
type textarea "WO# 2 Not making ice"
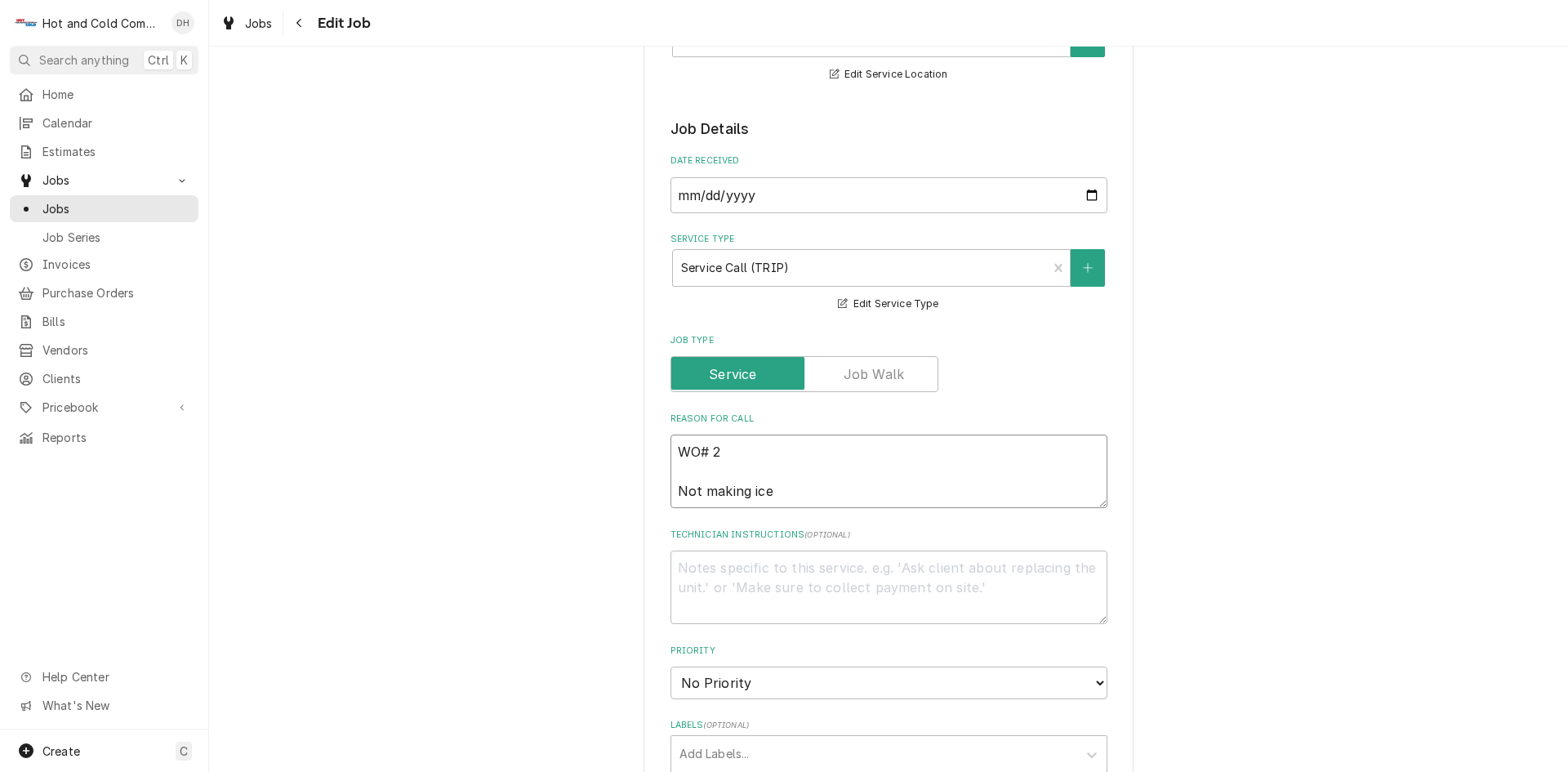
type textarea "x"
type textarea "WO# 20 Not making ice"
type textarea "x"
type textarea "WO# 202 Not making ice"
type textarea "x"
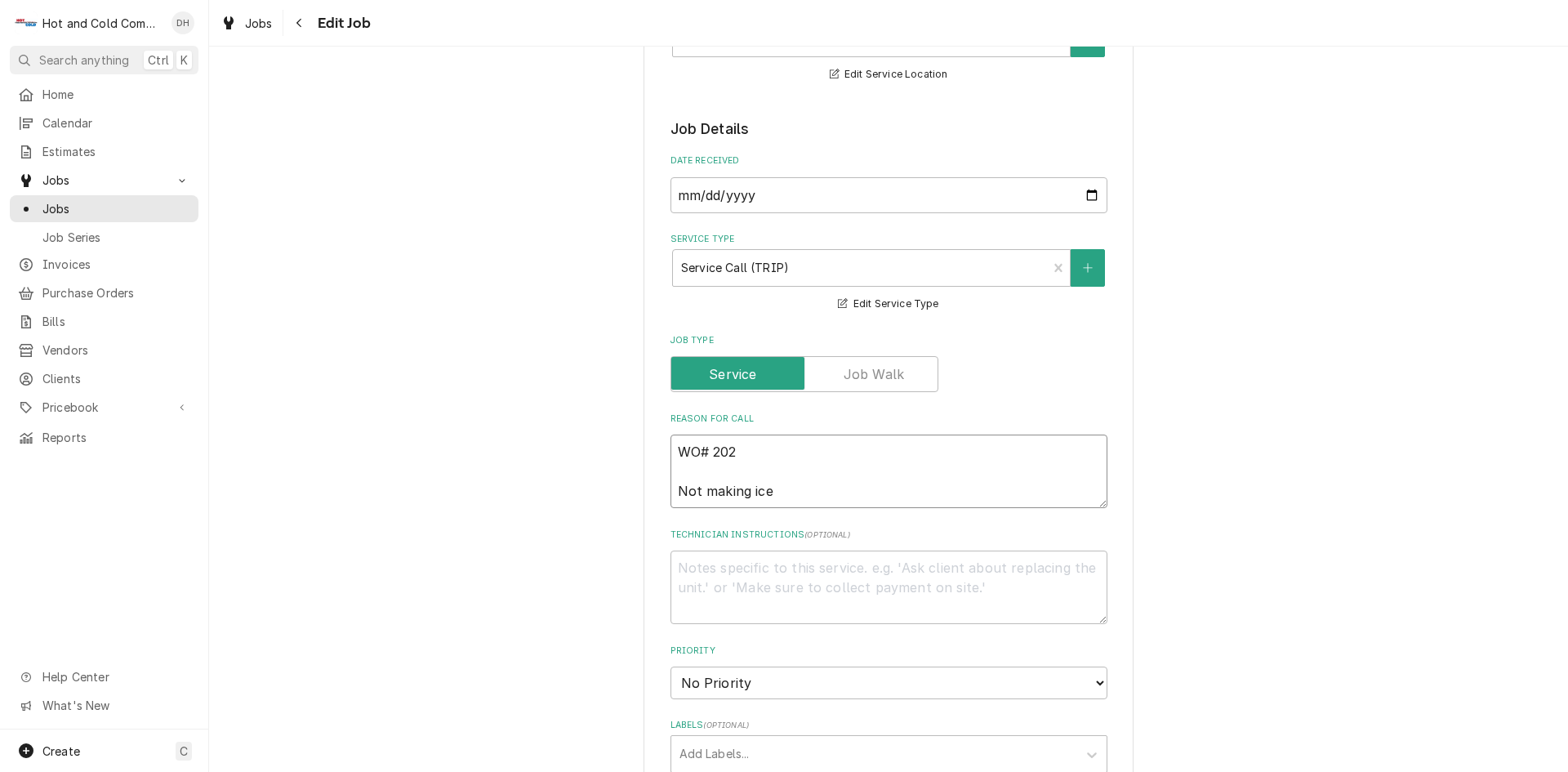
type textarea "WO# 2025 Not making ice"
type textarea "x"
type textarea "WO# 20251 Not making ice"
type textarea "x"
type textarea "WO# 202513 Not making ice"
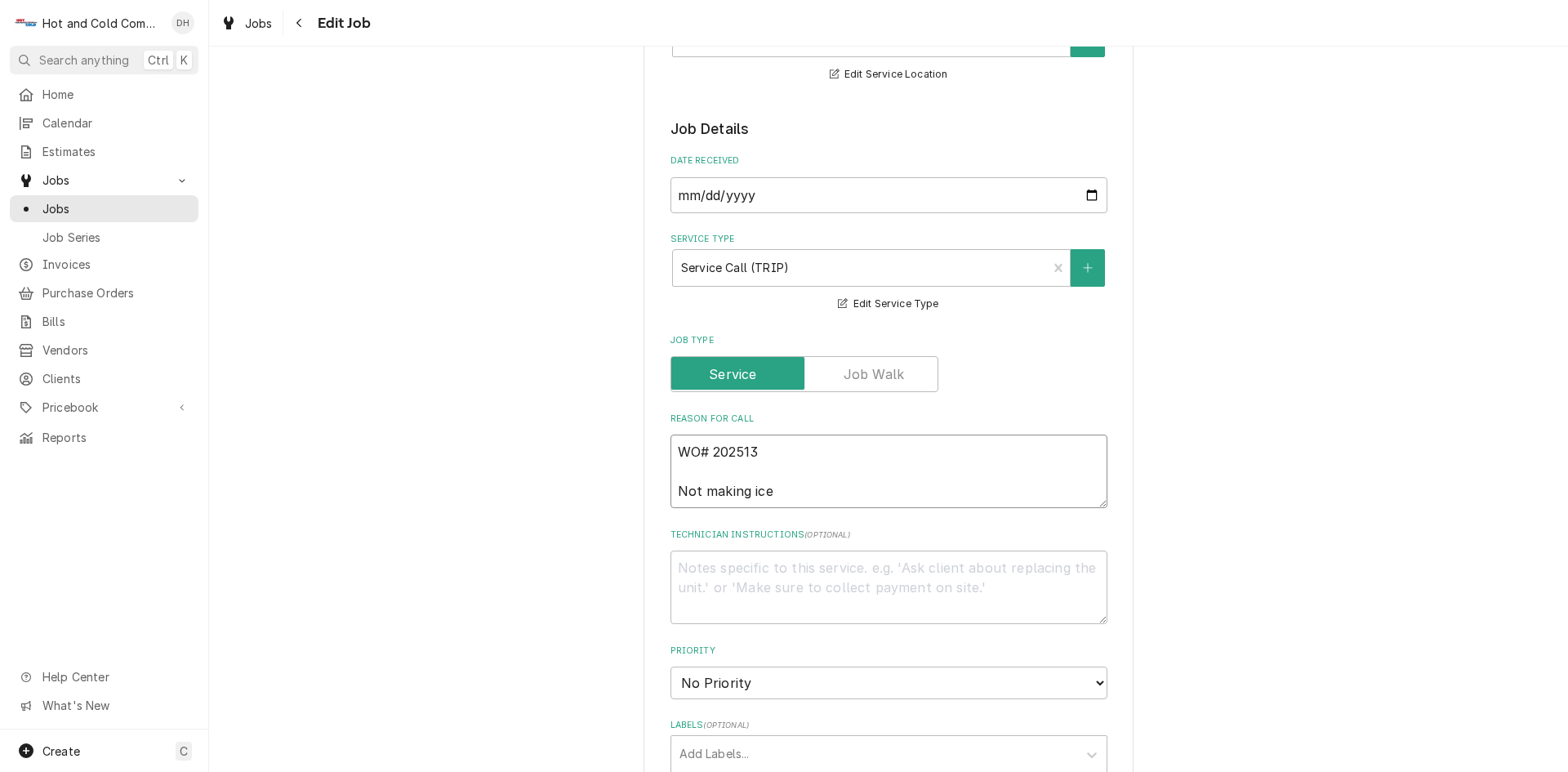
type textarea "x"
type textarea "WO# 2025136 Not making ice"
type textarea "x"
type textarea "WO# 20251360 Not making ice"
type textarea "x"
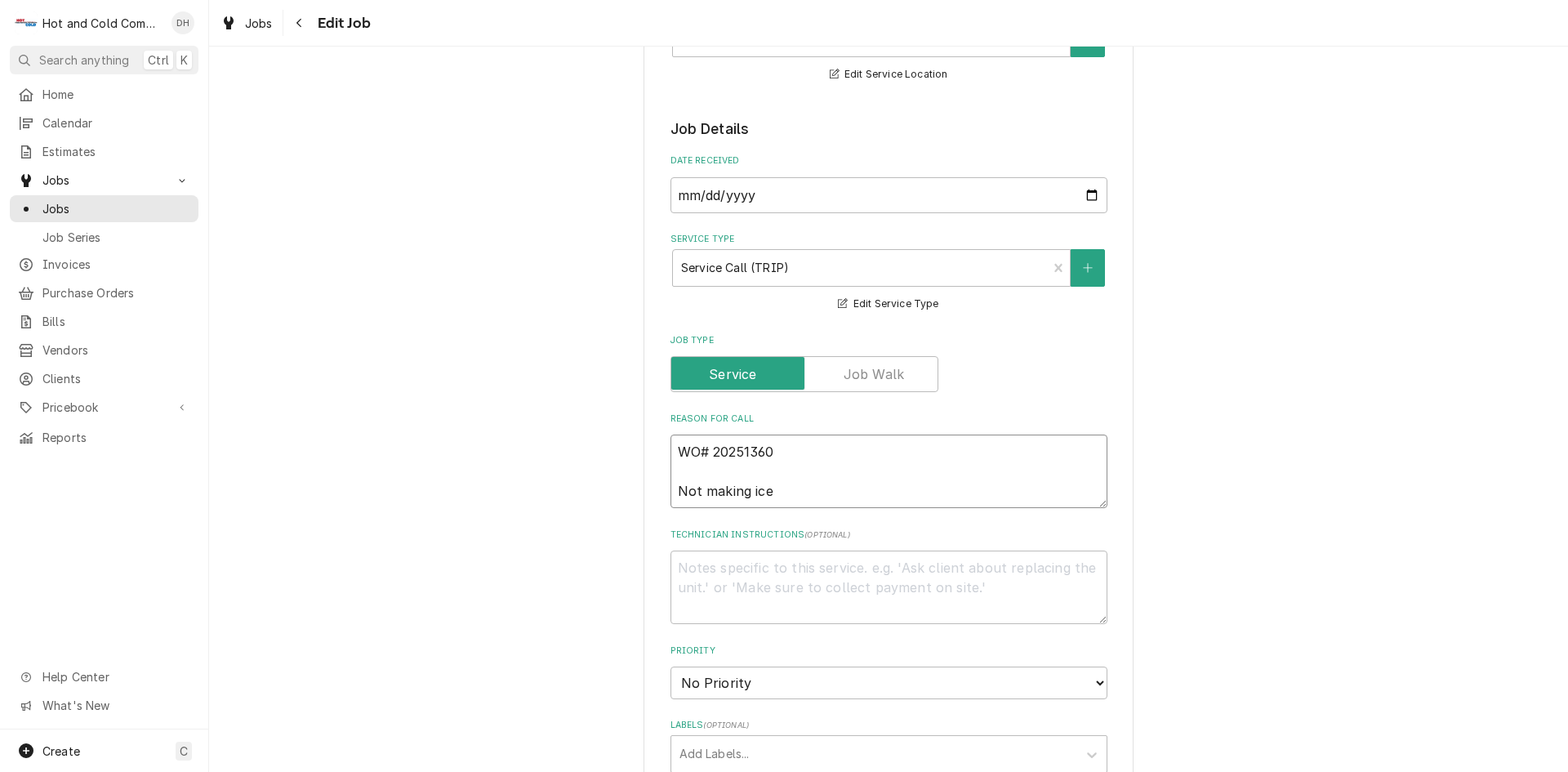
type textarea "WO# 202513600 Not making ice"
type textarea "x"
type textarea "WO# 2025136007 Not making ice"
type textarea "x"
type textarea "WO# 20251360074 Not making ice"
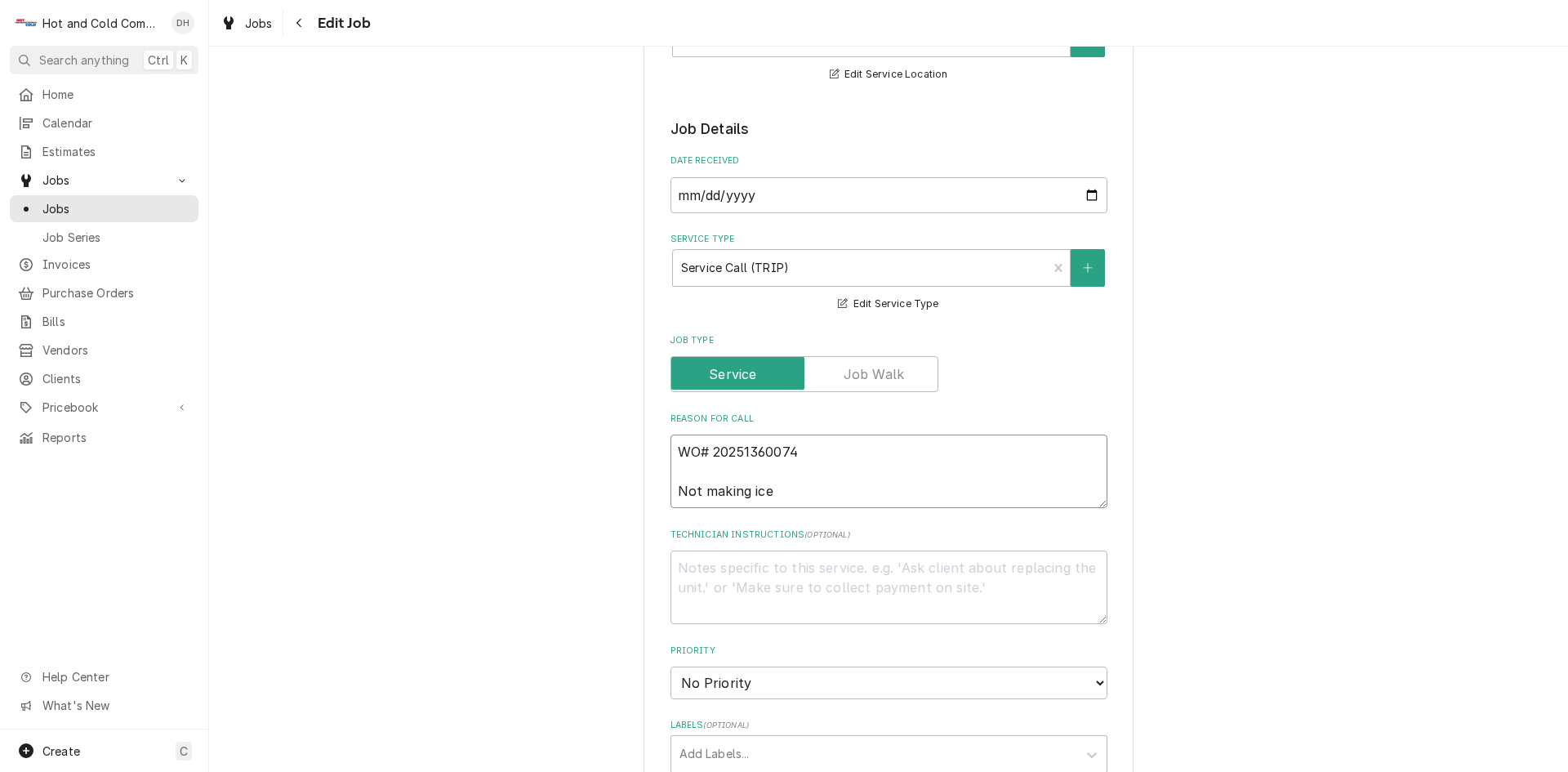
type textarea "x"
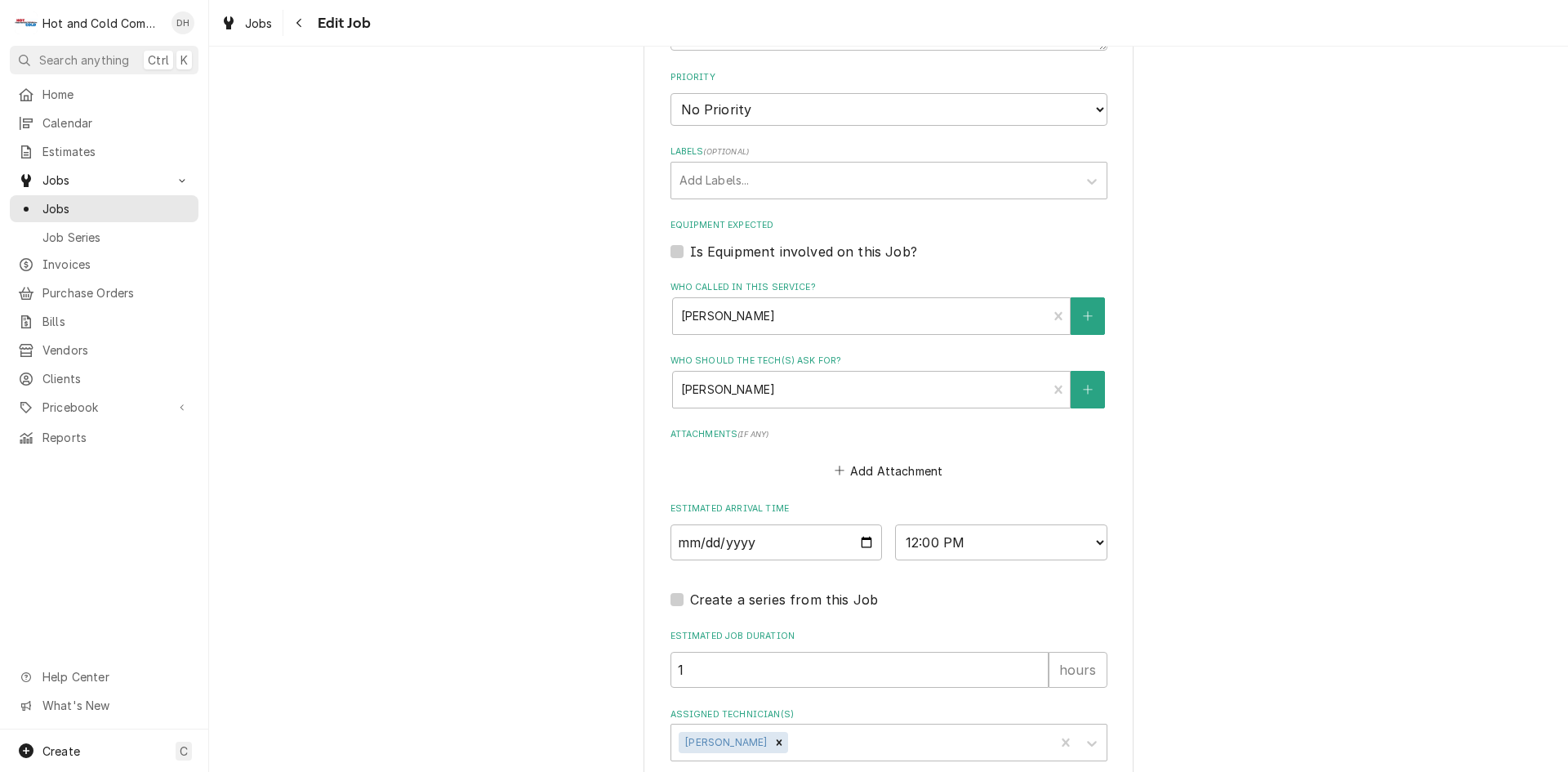
scroll to position [935, 0]
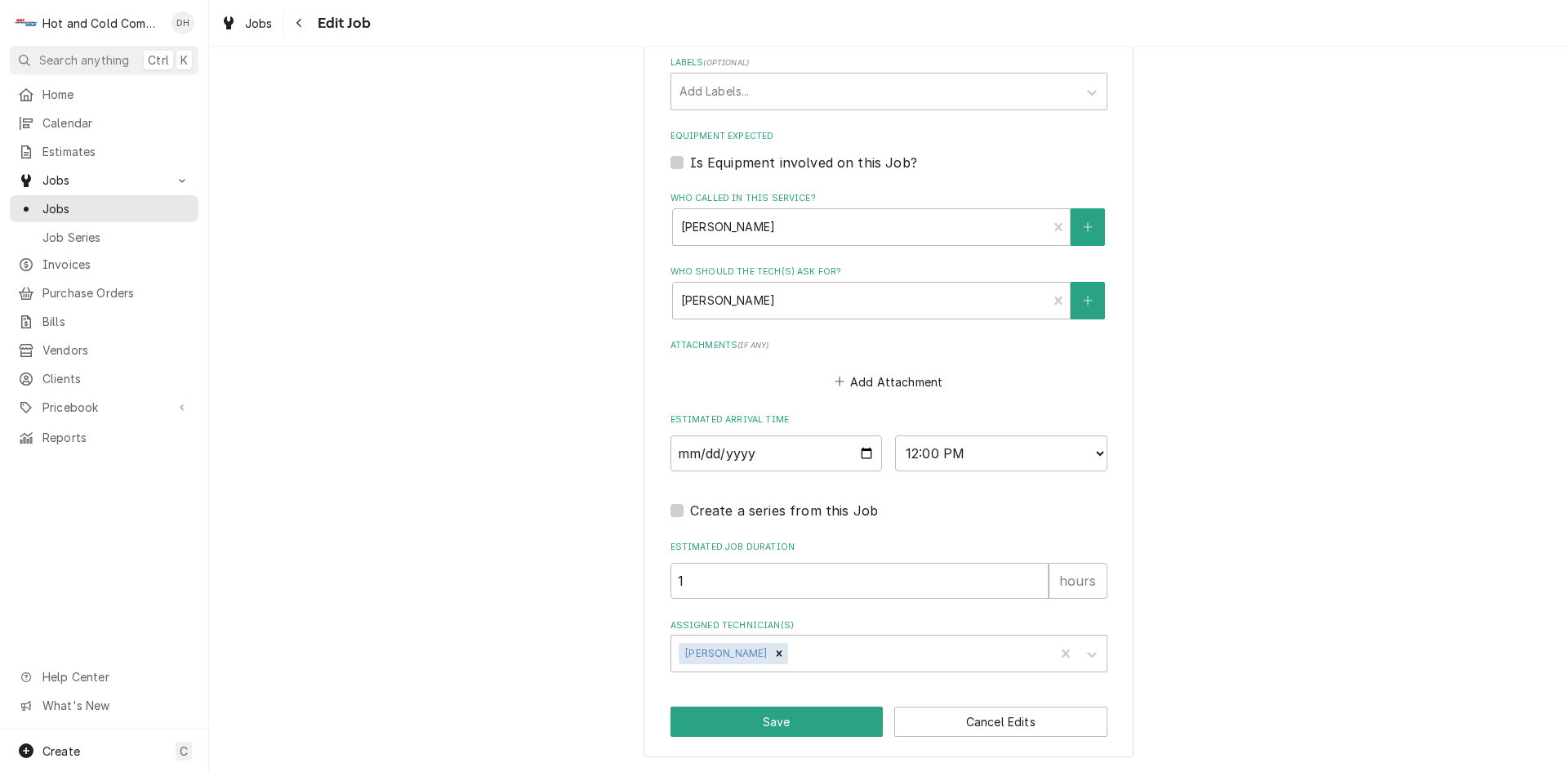
type textarea "WO# 20251360074 Not making ice"
click at [1093, 451] on select "AM / PM 6:00 AM 6:15 AM 6:30 AM 6:45 AM 7:00 AM 7:15 AM 7:30 AM 7:45 AM 8:00 AM…" at bounding box center [1000, 453] width 212 height 36
select select "12:45:00"
click at [895, 436] on select "AM / PM 6:00 AM 6:15 AM 6:30 AM 6:45 AM 7:00 AM 7:15 AM 7:30 AM 7:45 AM 8:00 AM…" at bounding box center [1000, 453] width 212 height 36
click at [778, 717] on button "Save" at bounding box center [777, 722] width 213 height 30
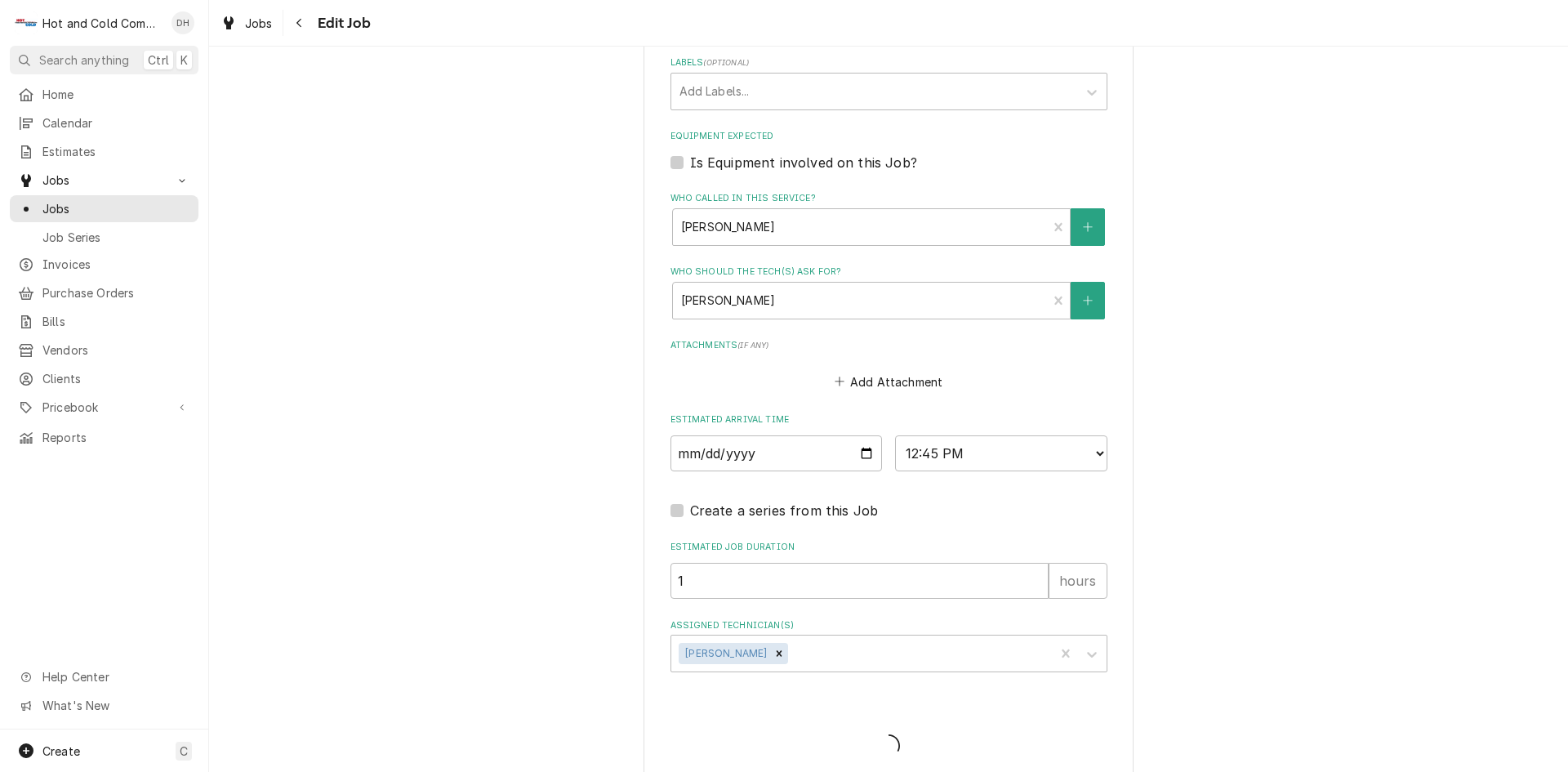
type textarea "x"
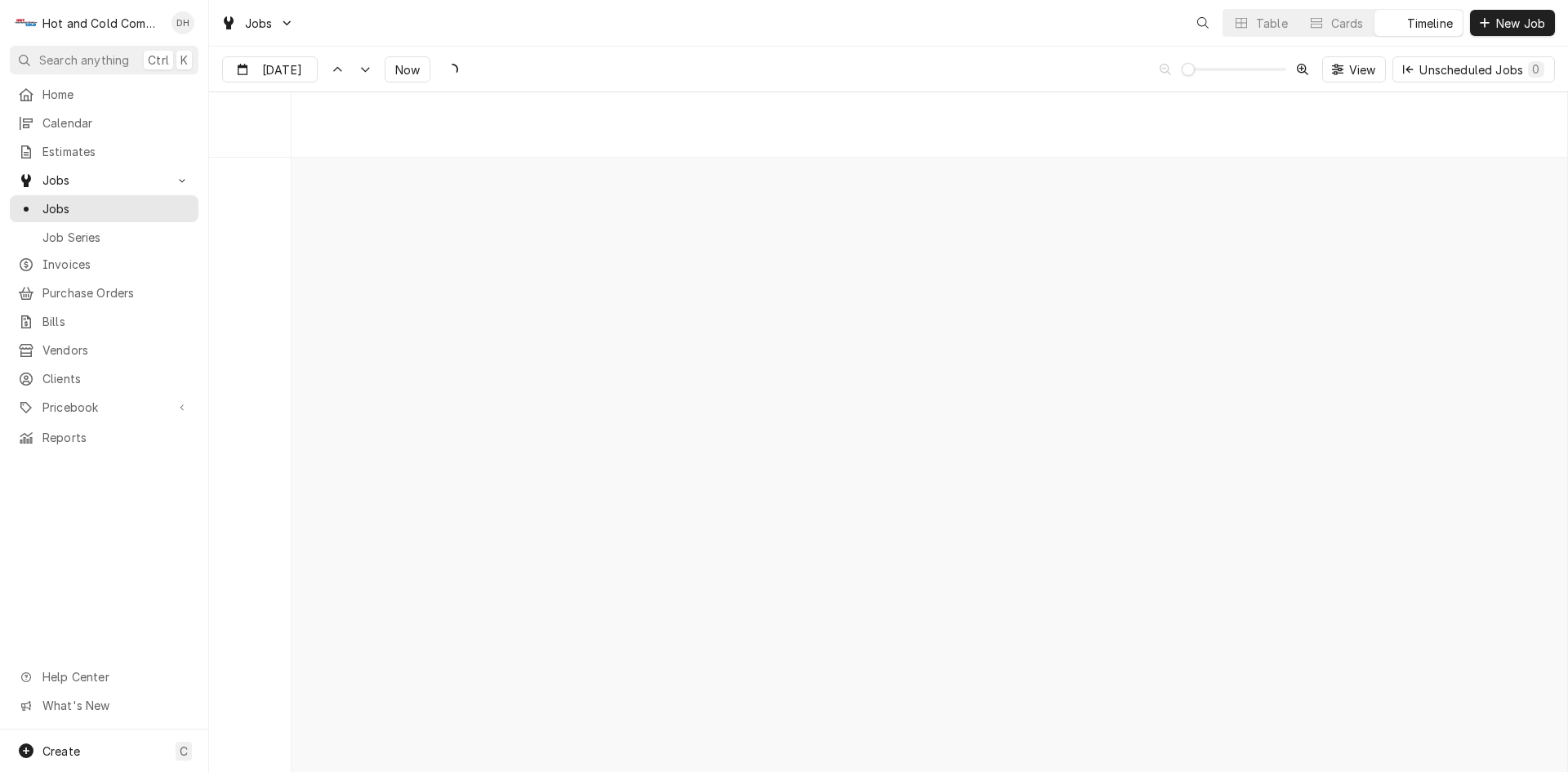
scroll to position [12787, 0]
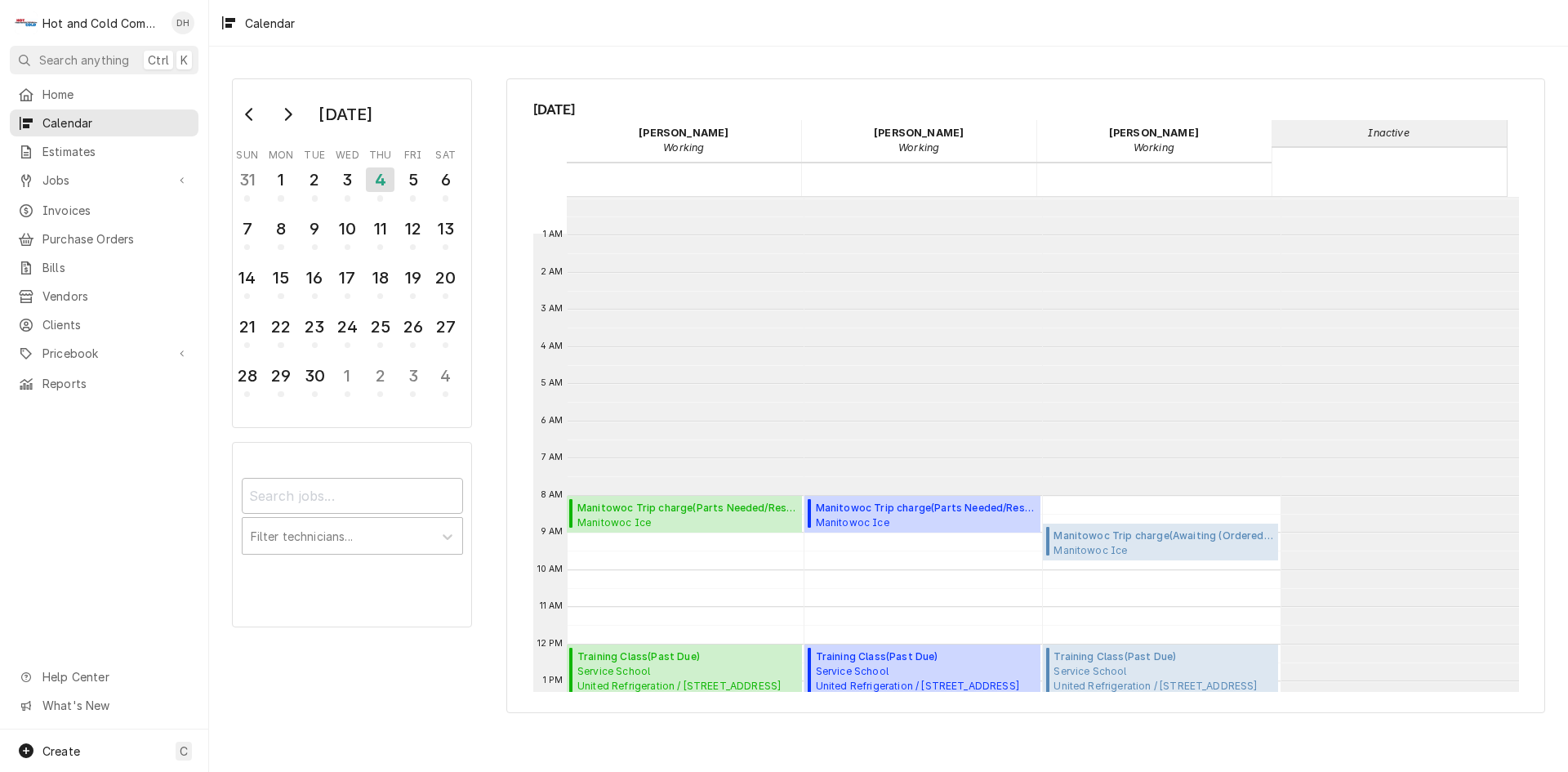
scroll to position [298, 0]
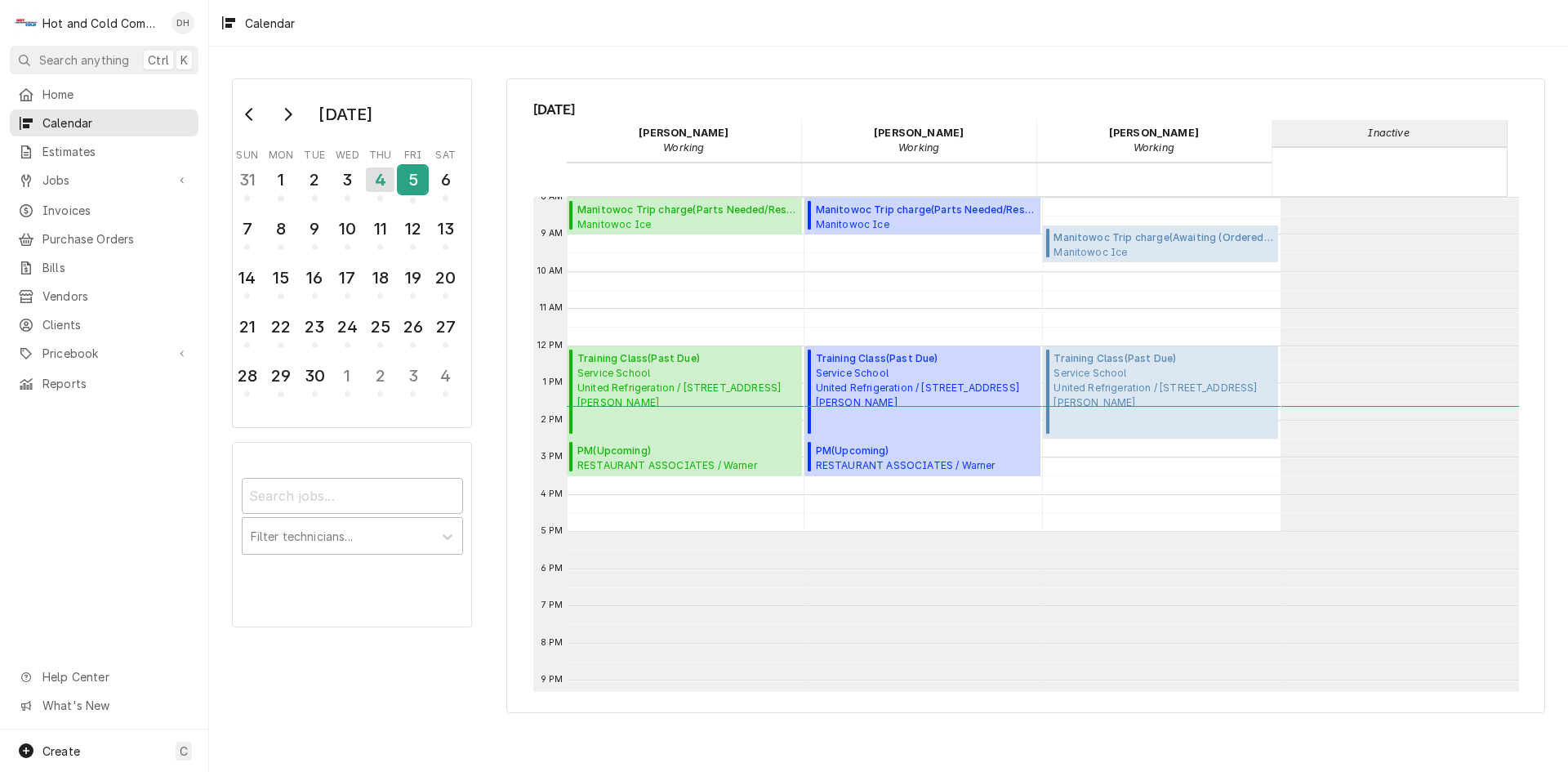
click at [416, 187] on div "5" at bounding box center [413, 180] width 28 height 28
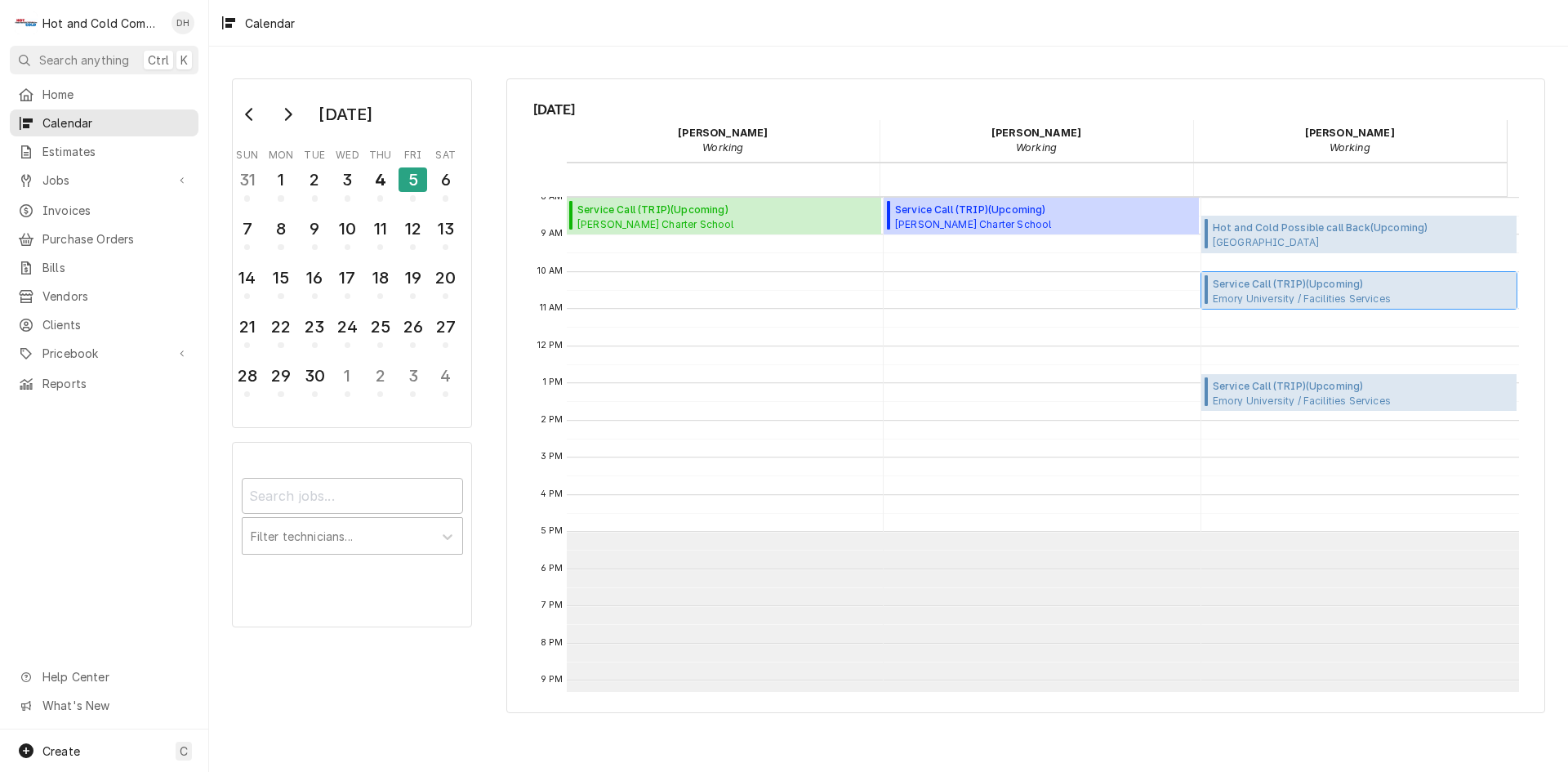
click at [1234, 286] on span "Service Call (TRIP) ( Upcoming )" at bounding box center [1302, 284] width 178 height 15
click at [1279, 291] on span "Emory University / Facilities Services Frat 14 / Fratn 14 Fraternity Row, Atlan…" at bounding box center [1302, 298] width 178 height 13
click at [385, 181] on div "4" at bounding box center [380, 180] width 28 height 28
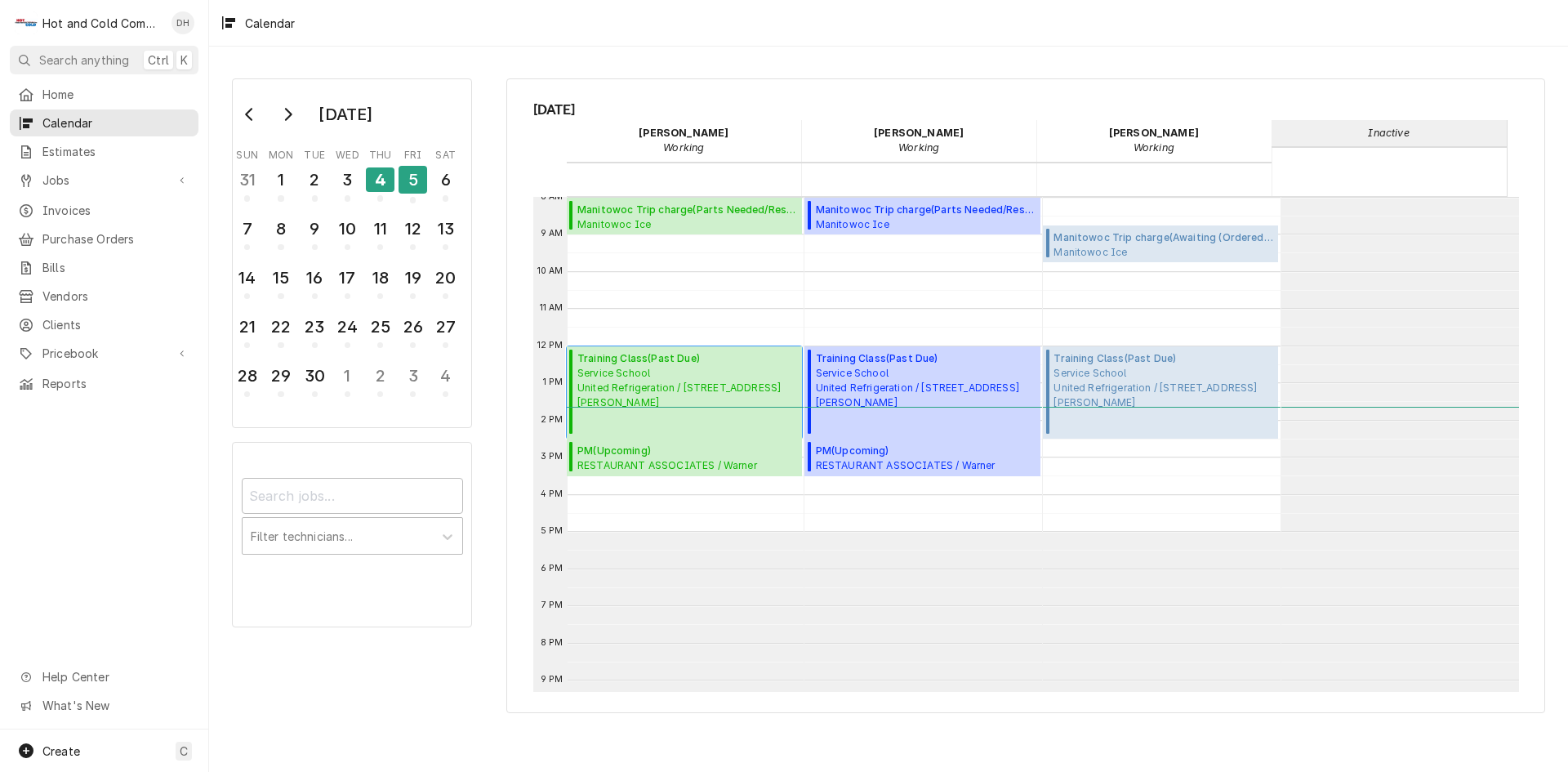
click at [649, 357] on span "Training Class ( Past Due )" at bounding box center [687, 358] width 220 height 15
click at [1143, 373] on span "Service School United Refrigeration / 1531 Marietta Blvd NW, Atlanta, GA 30318" at bounding box center [1164, 388] width 220 height 44
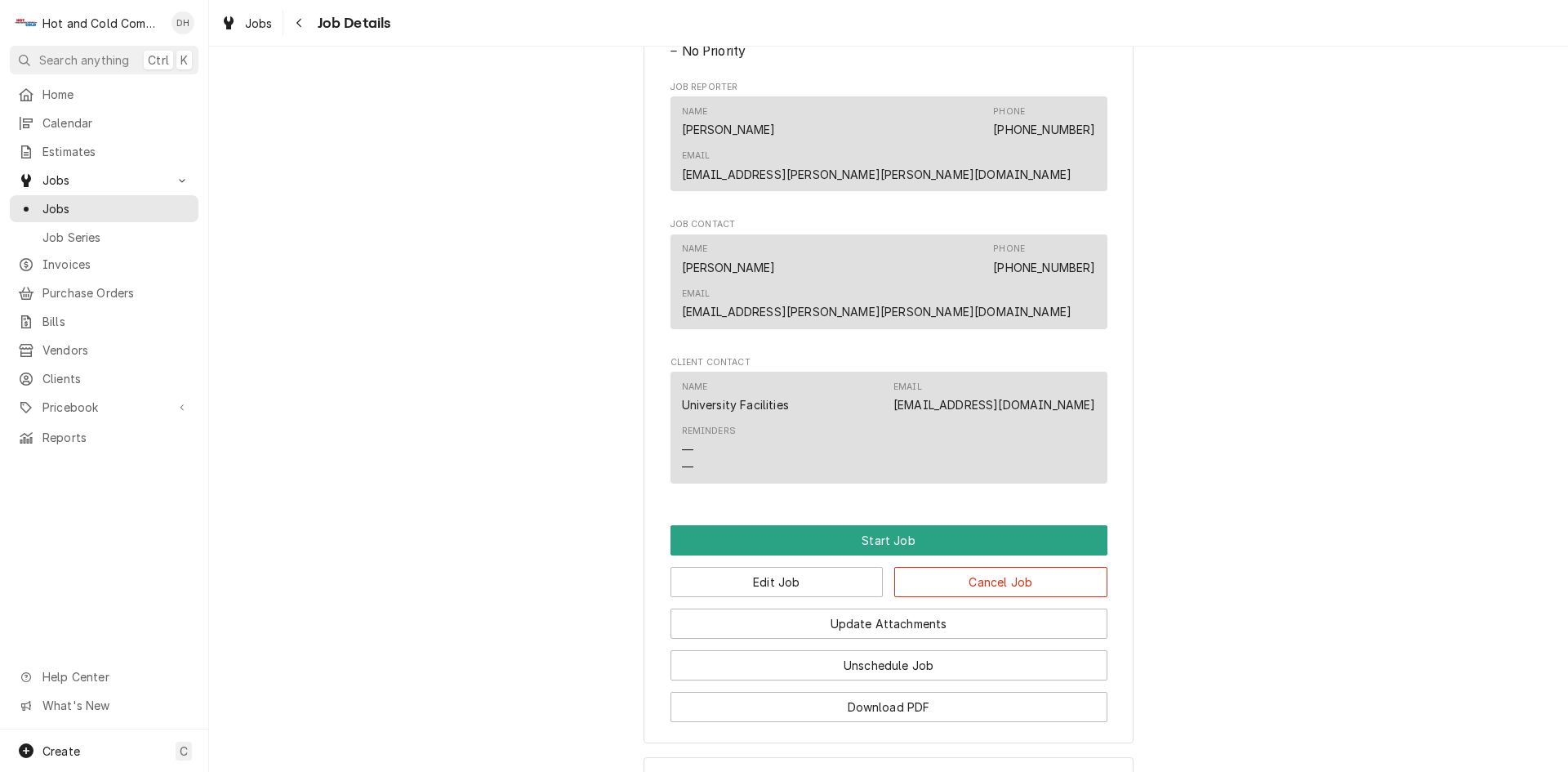
scroll to position [930, 0]
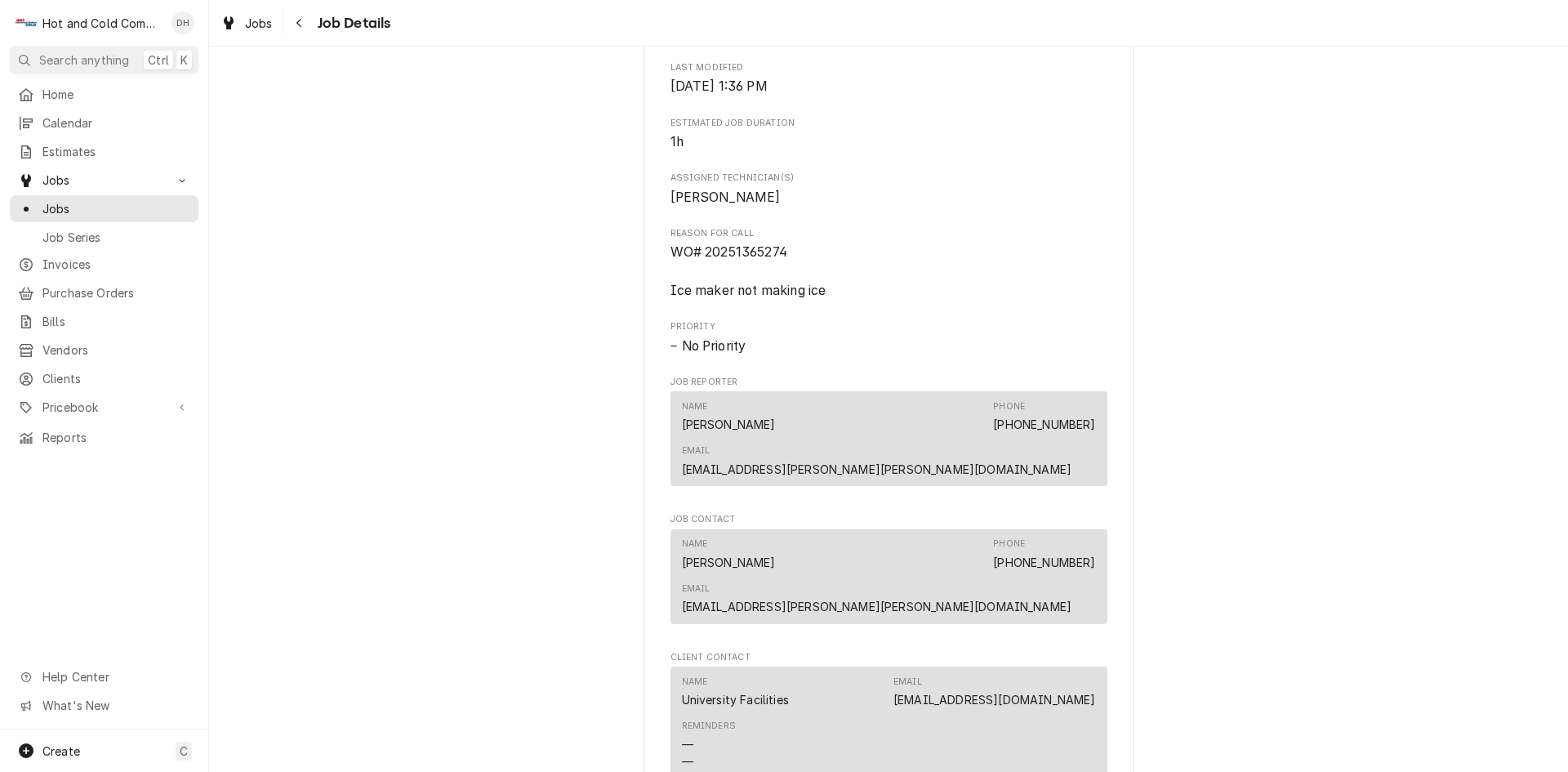
scroll to position [817, 0]
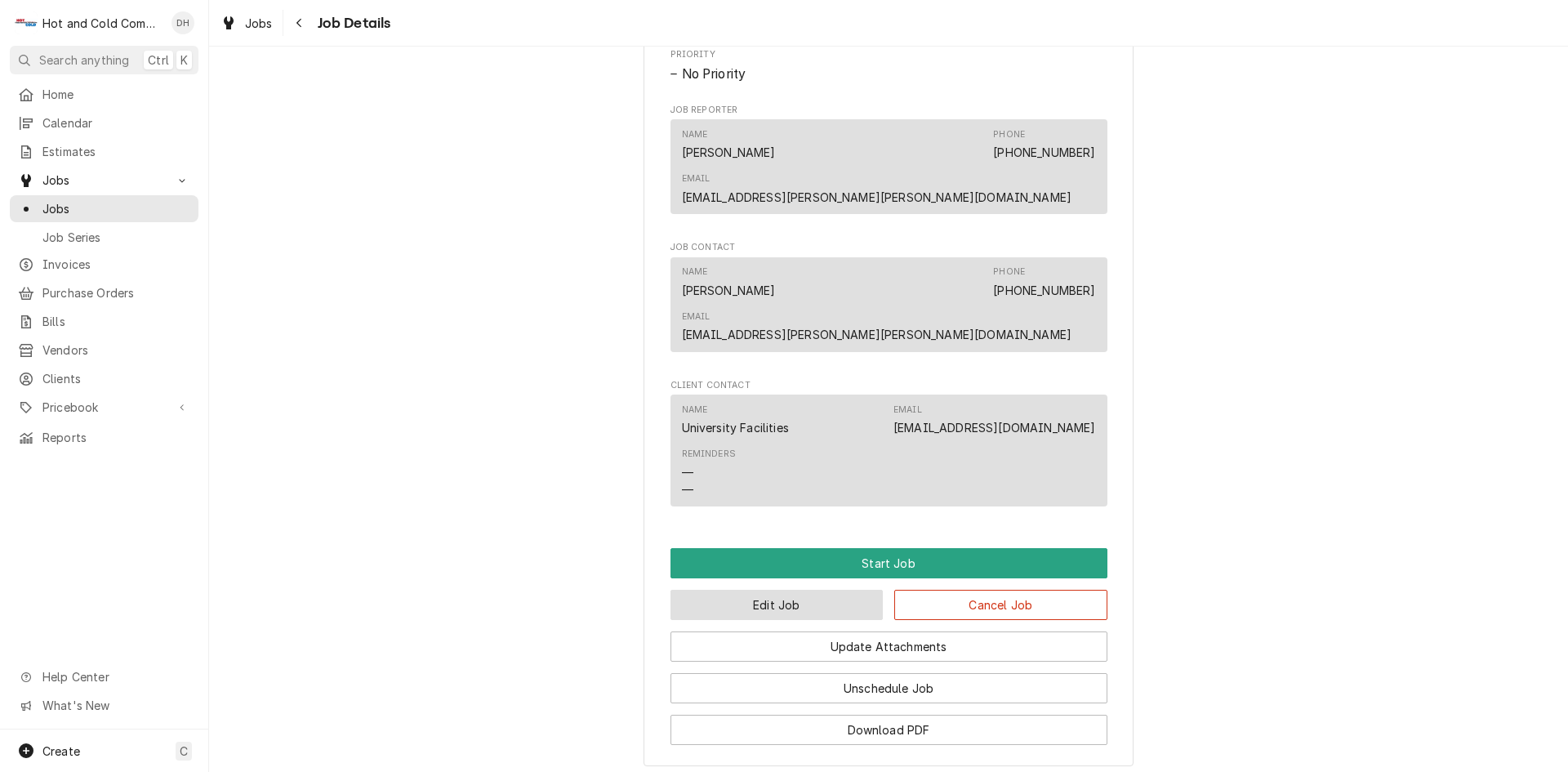
click at [815, 590] on button "Edit Job" at bounding box center [777, 605] width 213 height 30
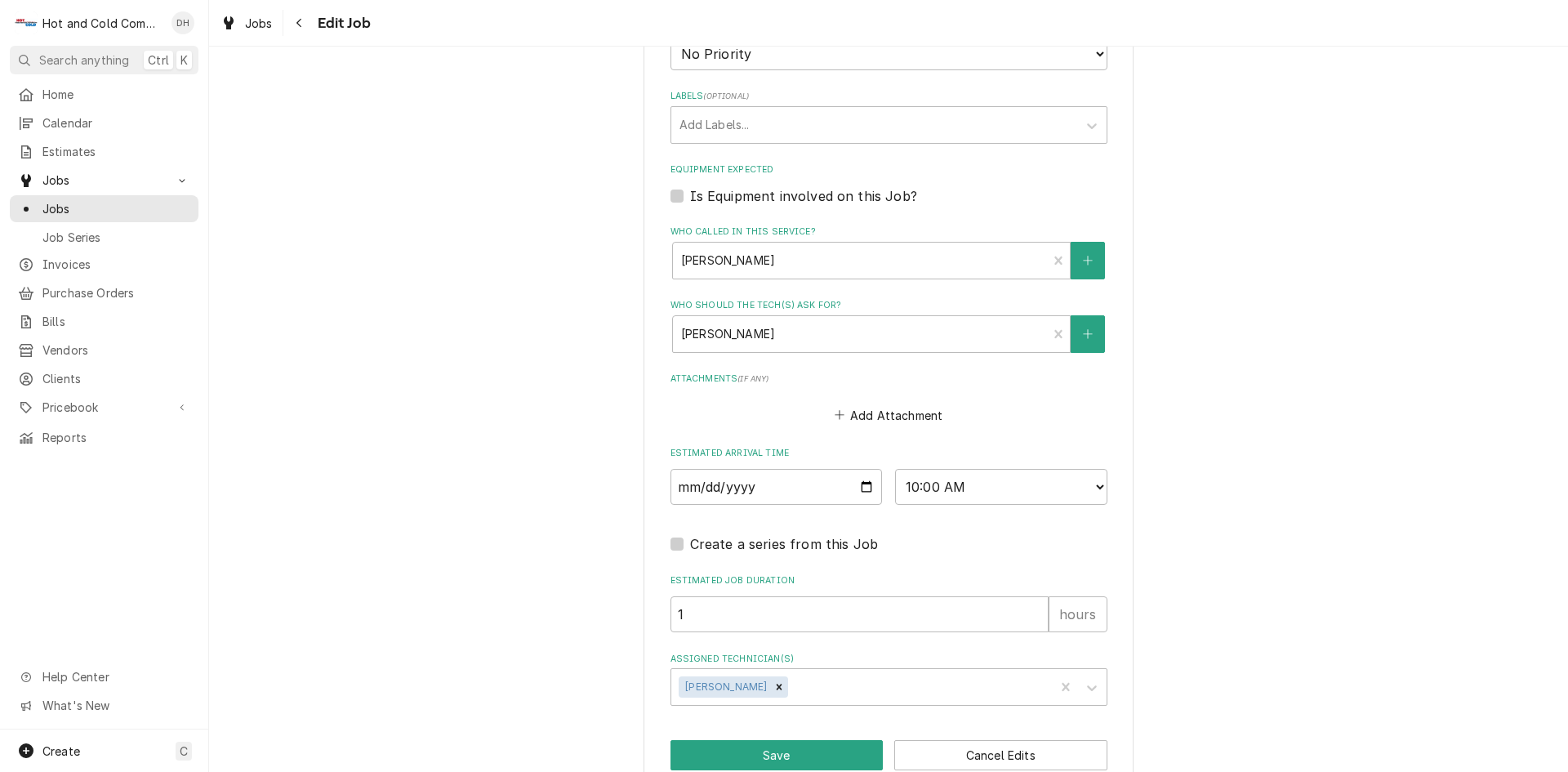
scroll to position [935, 0]
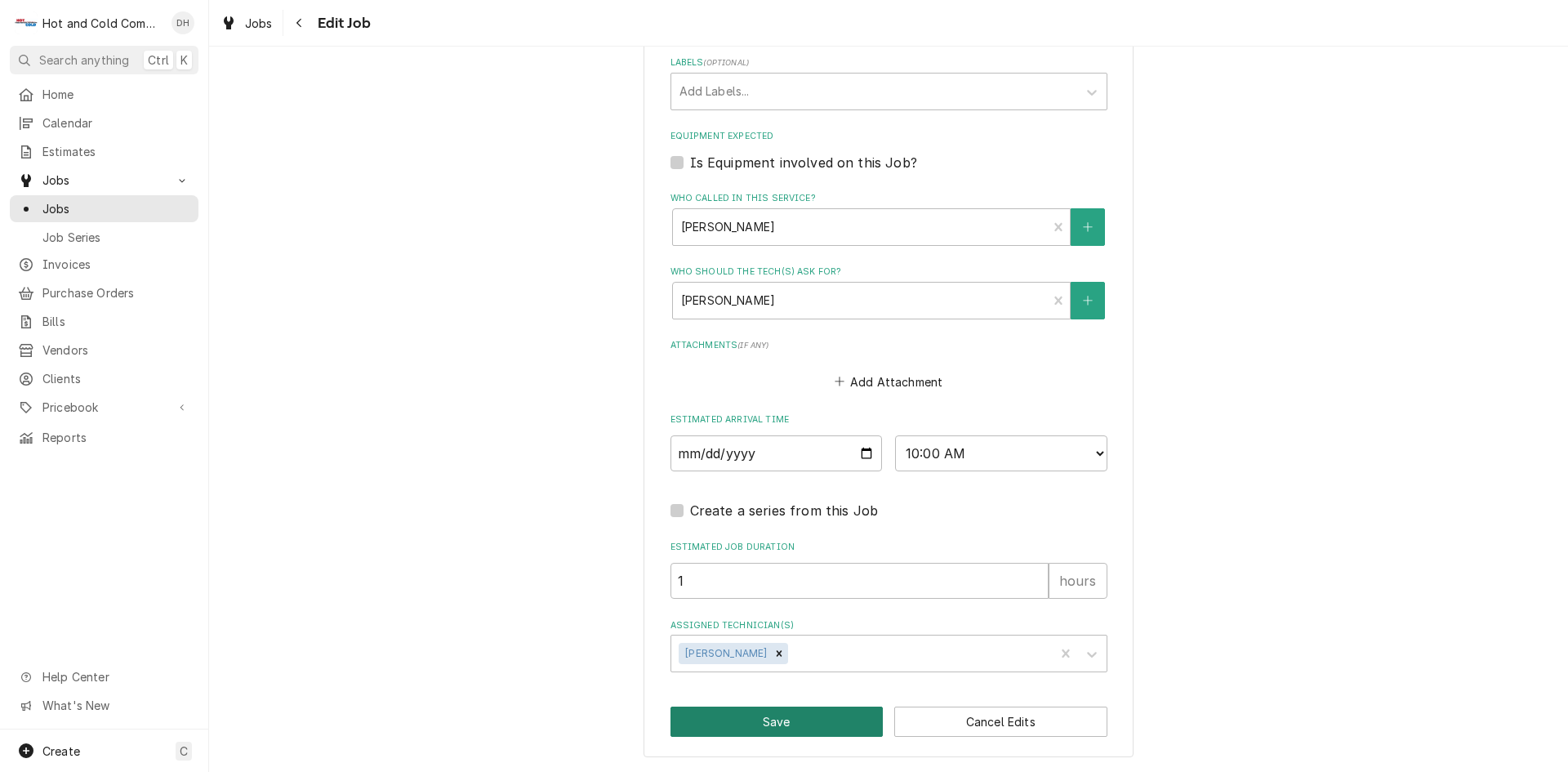
click at [788, 724] on button "Save" at bounding box center [777, 722] width 213 height 30
type textarea "x"
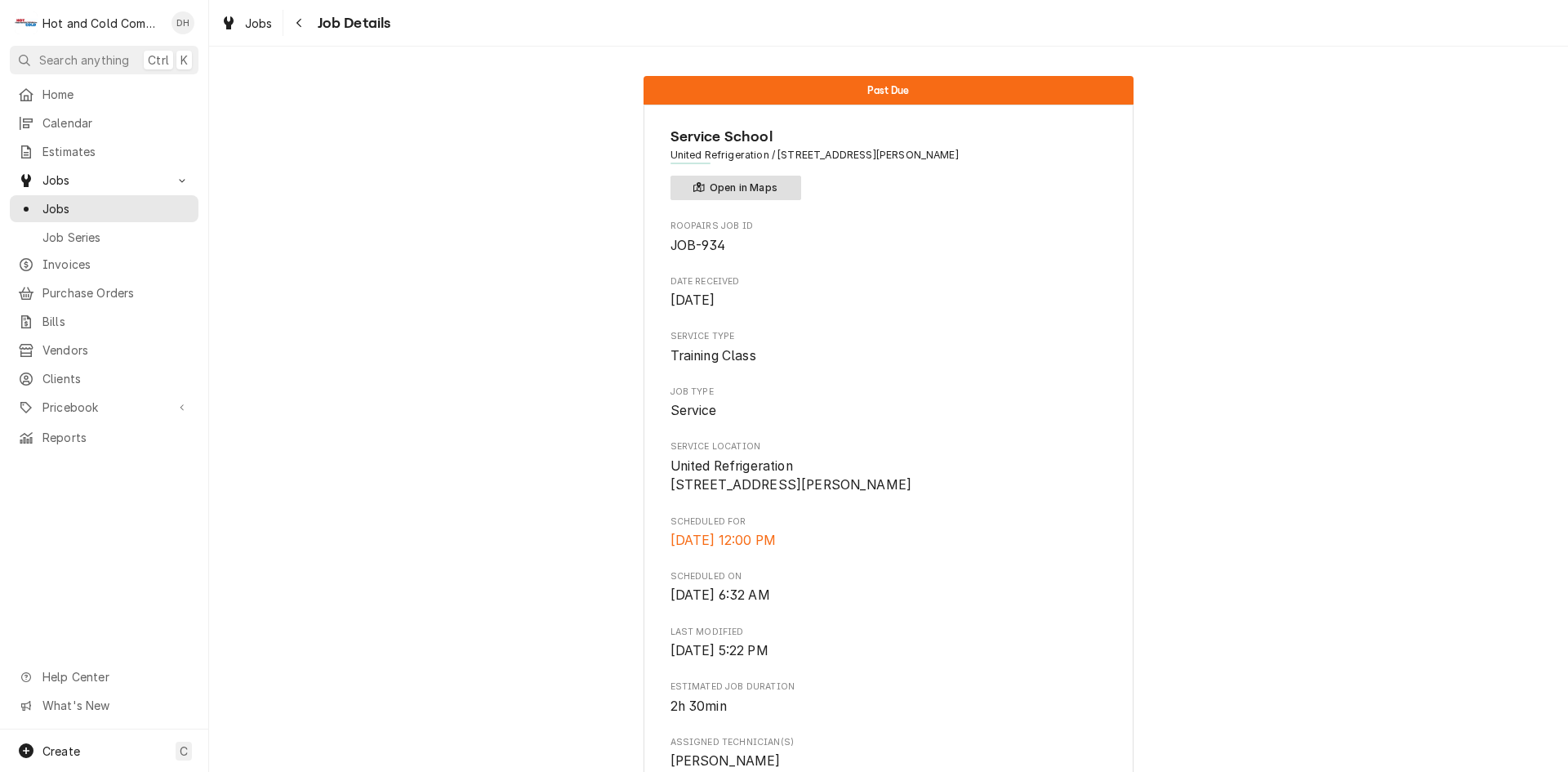
click at [747, 186] on button "Open in Maps" at bounding box center [736, 188] width 131 height 25
click at [728, 187] on button "Open in Maps" at bounding box center [736, 188] width 131 height 25
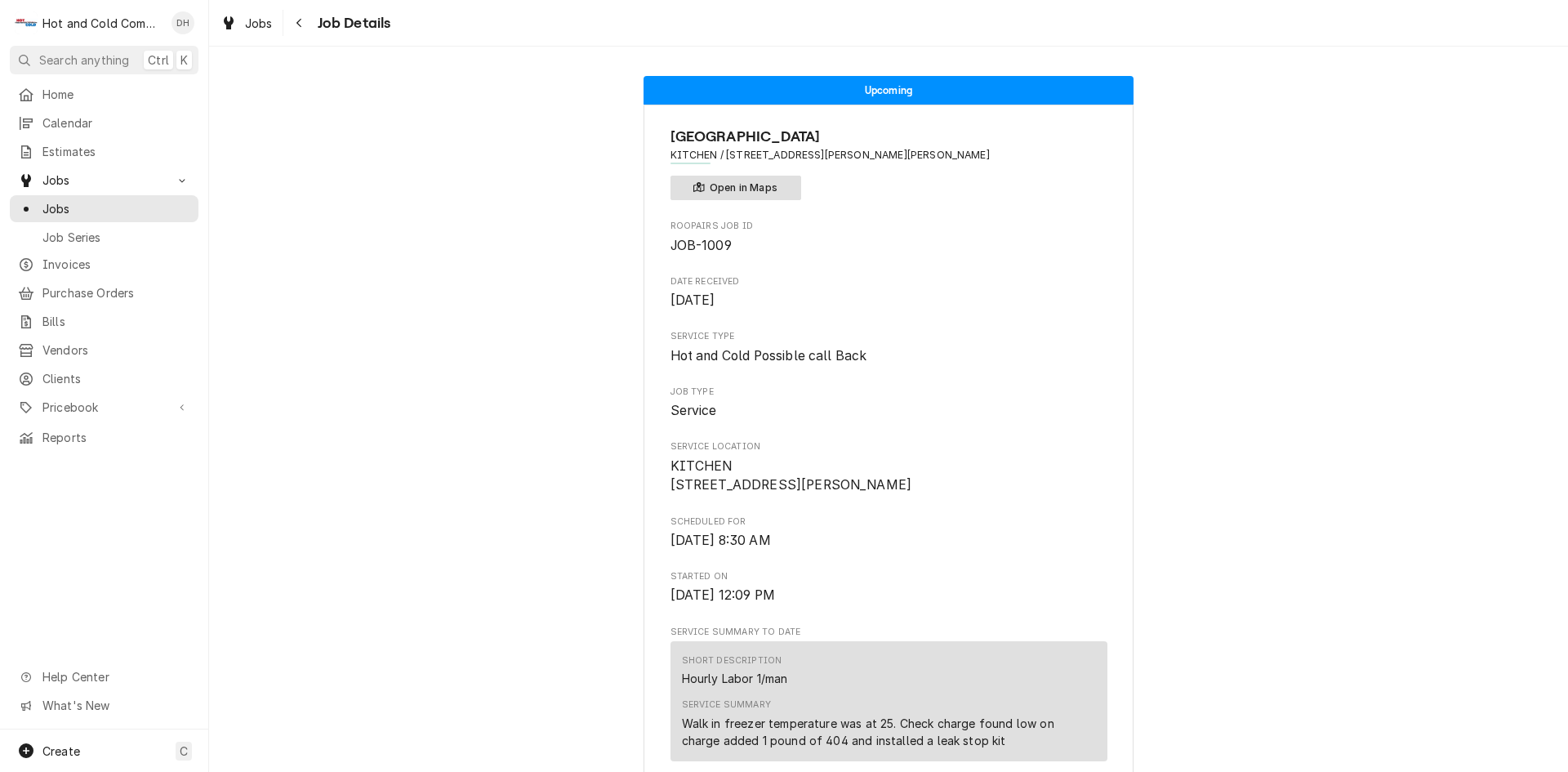
click at [735, 188] on button "Open in Maps" at bounding box center [736, 188] width 131 height 25
